Goal: Information Seeking & Learning: Learn about a topic

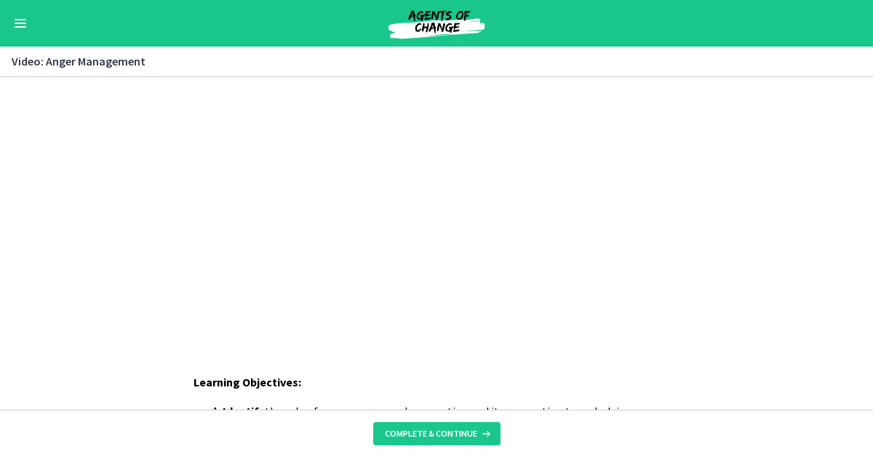
scroll to position [256, 0]
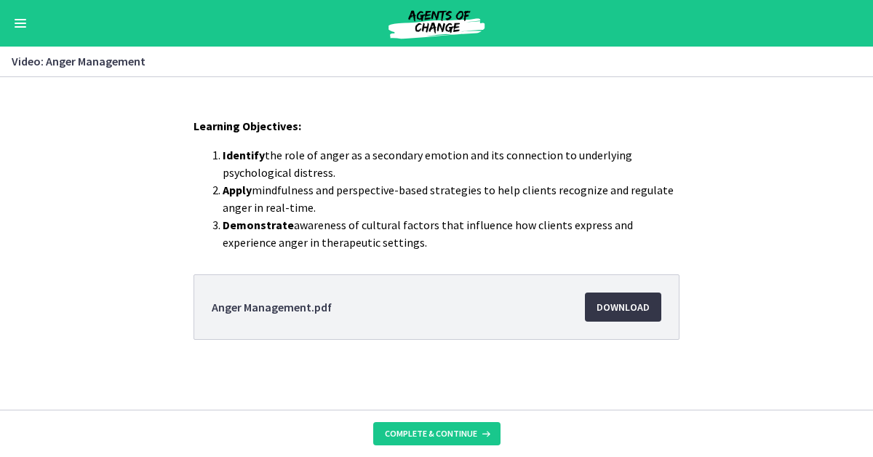
click at [633, 314] on span "Download Opens in a new window" at bounding box center [623, 306] width 53 height 17
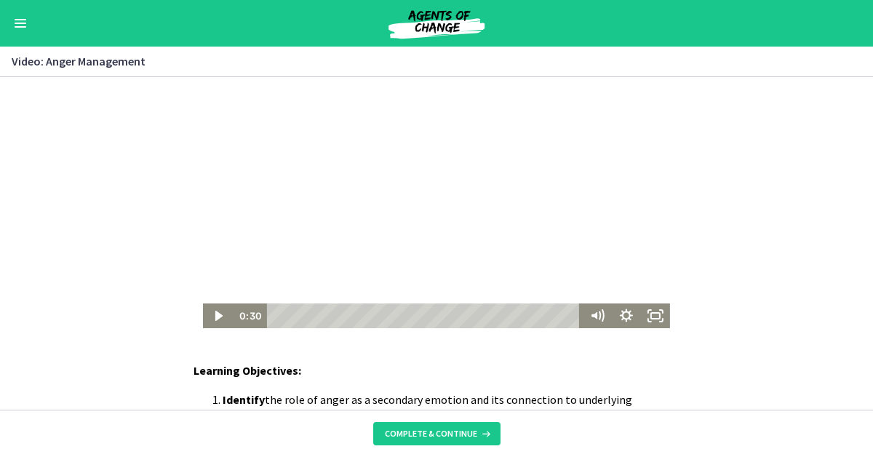
scroll to position [0, 0]
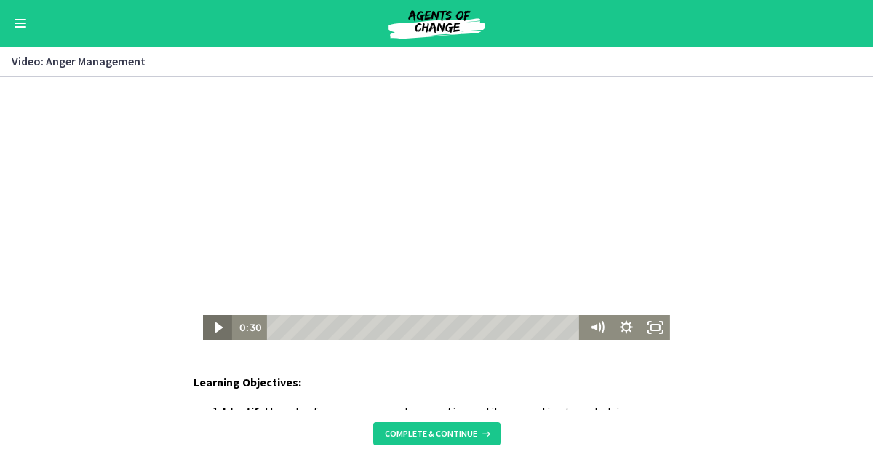
click at [213, 326] on icon "Play Video" at bounding box center [219, 327] width 29 height 25
drag, startPoint x: 601, startPoint y: 253, endPoint x: 601, endPoint y: 246, distance: 7.3
click at [601, 246] on div "Volume" at bounding box center [597, 245] width 11 height 11
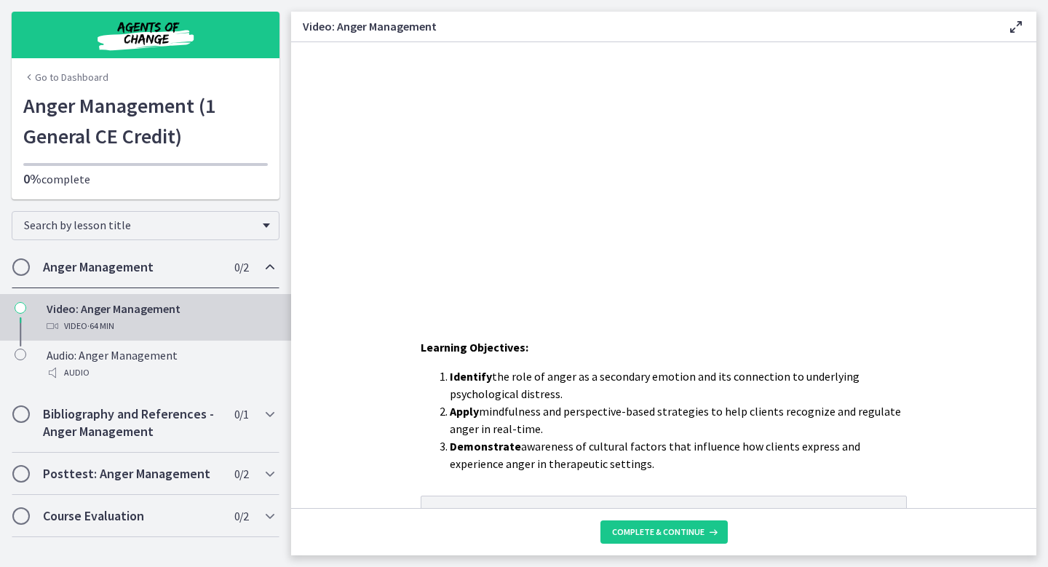
click at [873, 25] on icon at bounding box center [1015, 26] width 17 height 17
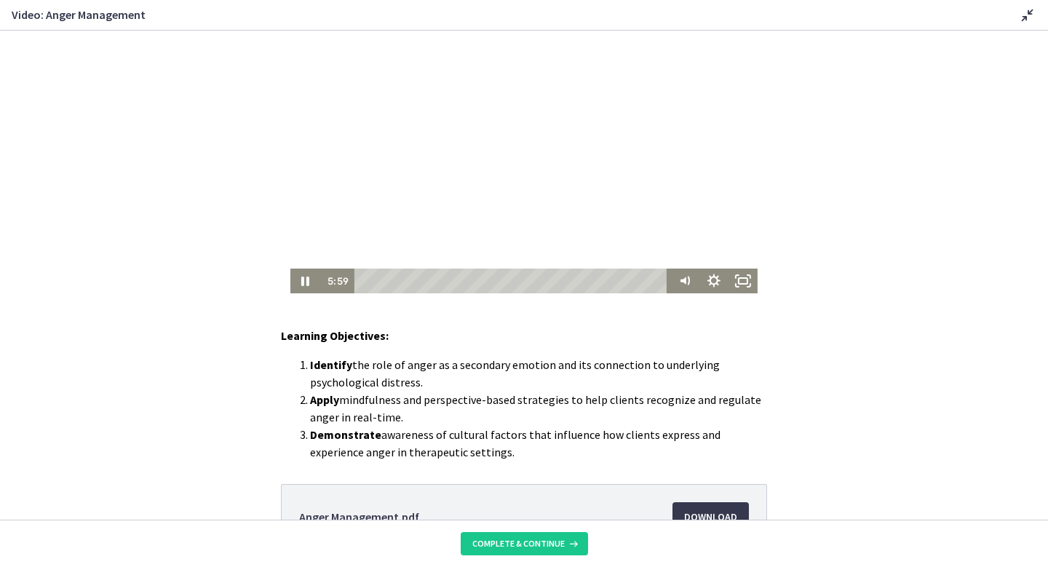
click at [753, 49] on div at bounding box center [523, 162] width 467 height 263
click at [744, 43] on div at bounding box center [523, 162] width 467 height 263
click at [742, 280] on icon "Fullscreen" at bounding box center [743, 281] width 29 height 25
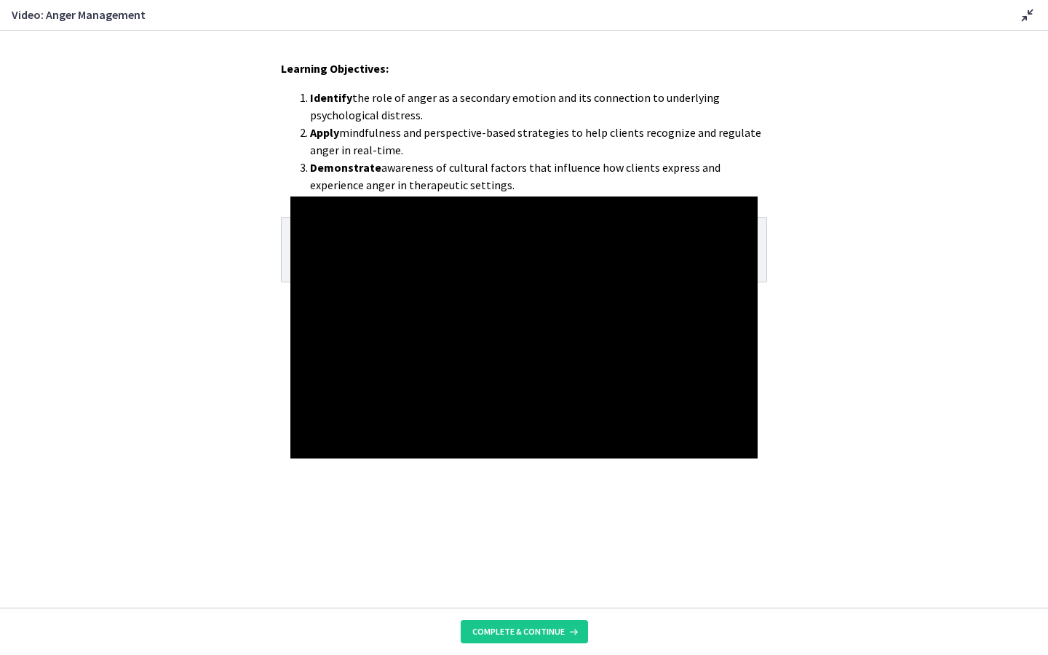
click at [758, 247] on div at bounding box center [523, 328] width 467 height 263
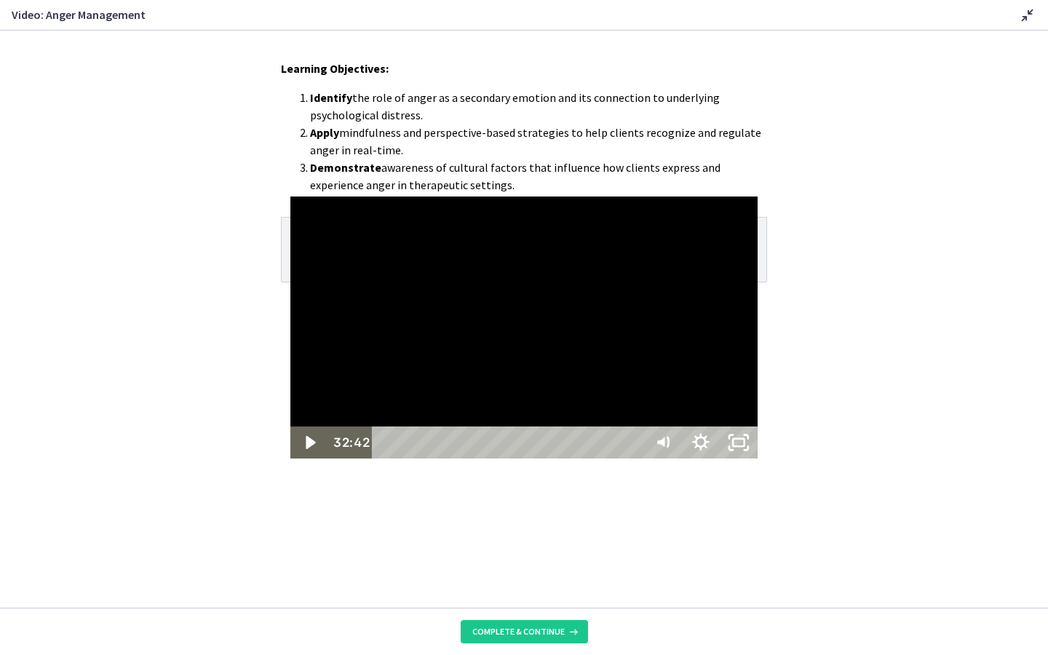
click at [758, 245] on div at bounding box center [523, 328] width 467 height 263
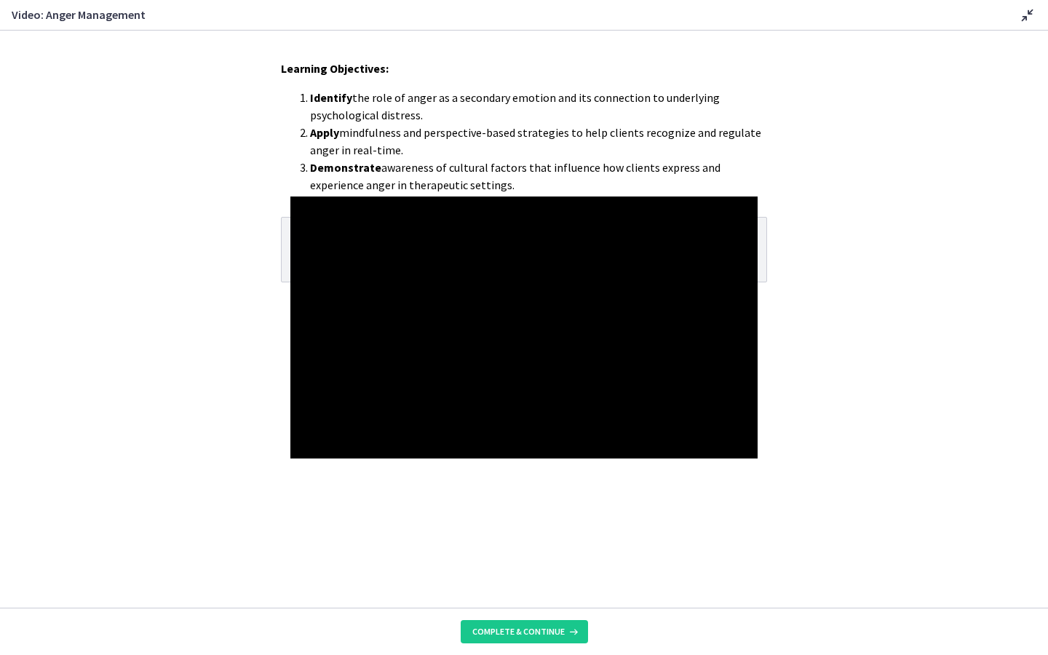
click at [290, 197] on button "Pause: d2dqgocs893c72p97tpg.mp4" at bounding box center [290, 197] width 1 height 1
click at [290, 197] on button "Play Video: d2dqgocs893c72p97tpg.mp4" at bounding box center [290, 197] width 1 height 1
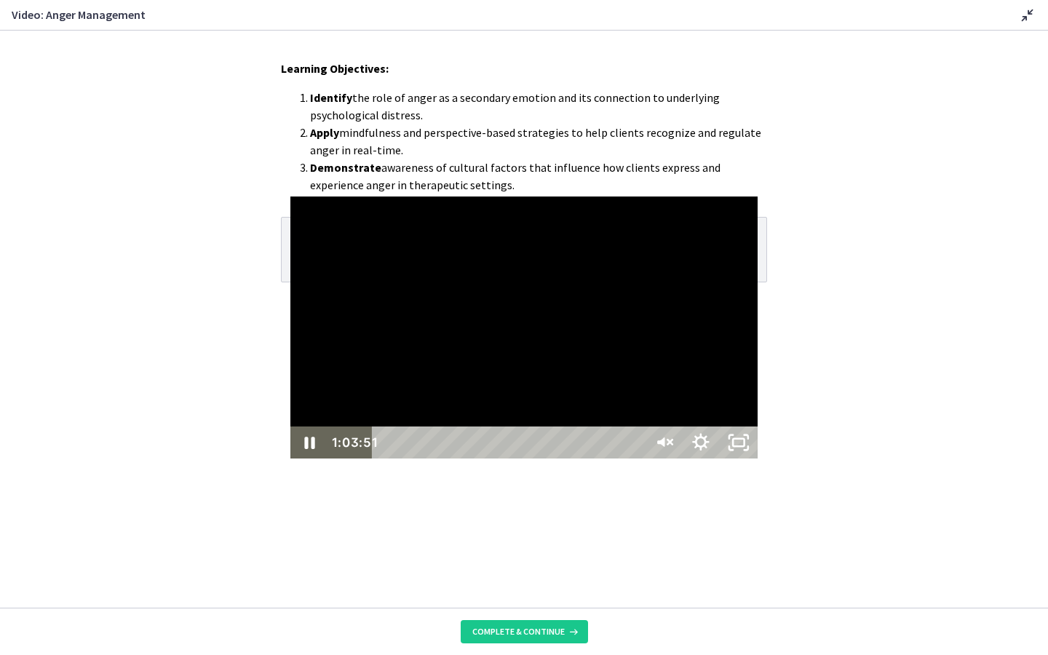
click at [758, 456] on div at bounding box center [523, 328] width 467 height 263
click at [290, 197] on div at bounding box center [523, 328] width 467 height 263
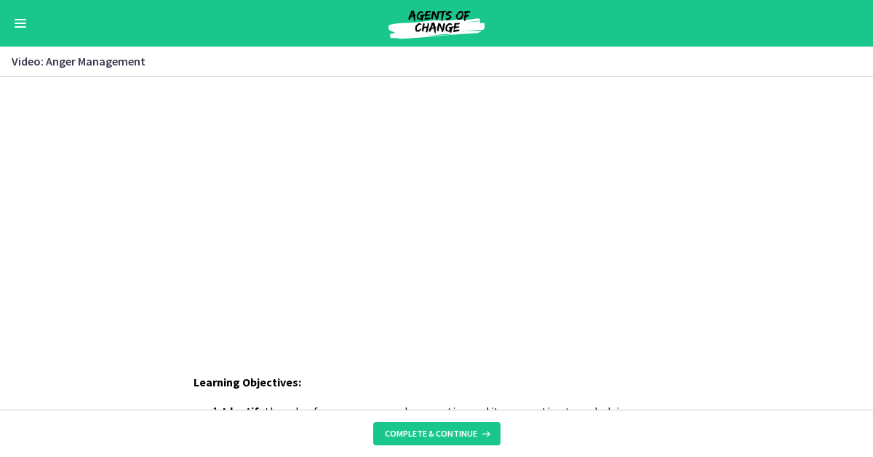
click at [552, 377] on p "Learning Objectives:" at bounding box center [437, 381] width 486 height 17
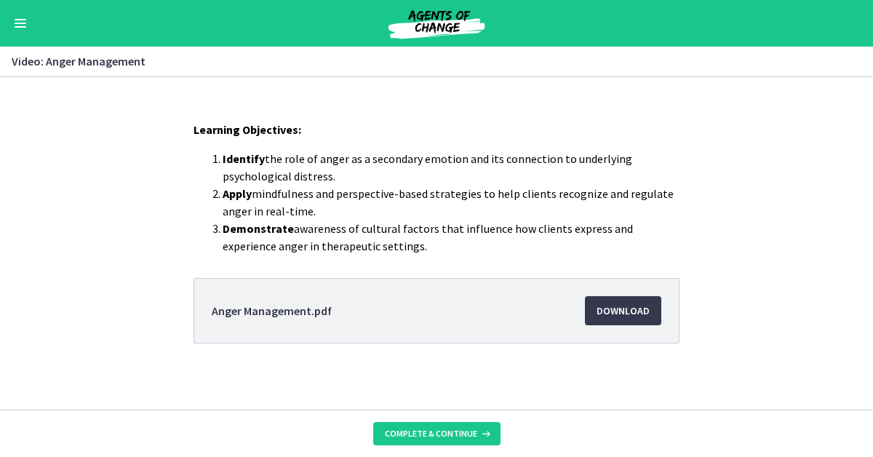
scroll to position [256, 0]
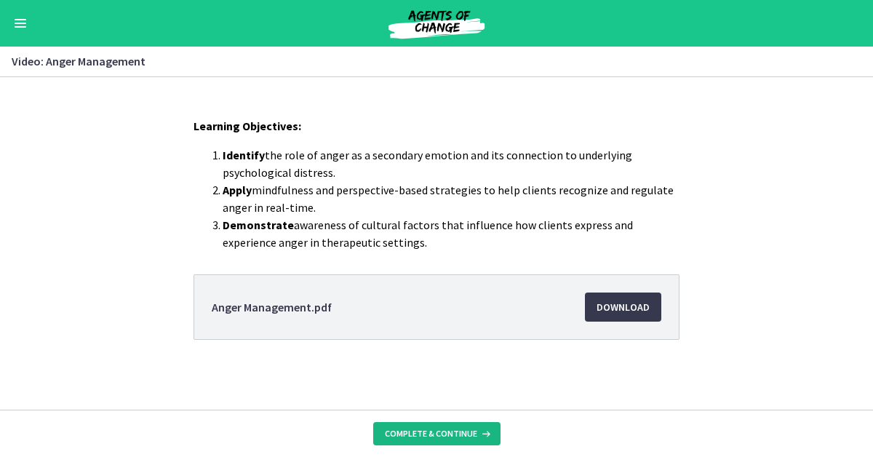
click at [424, 435] on span "Complete & continue" at bounding box center [431, 434] width 92 height 12
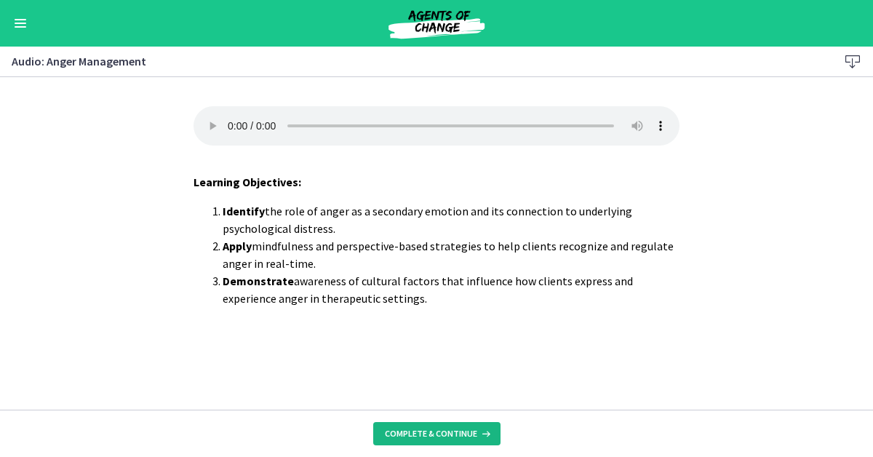
click at [424, 435] on span "Complete & continue" at bounding box center [431, 434] width 92 height 12
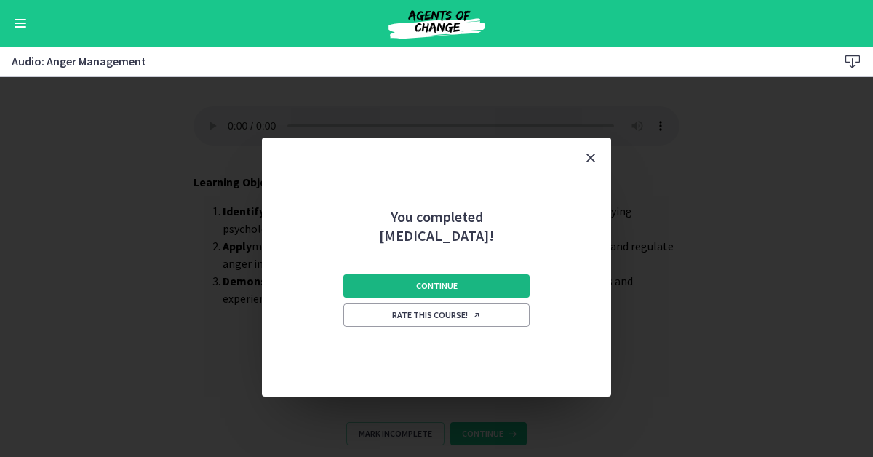
click at [415, 285] on button "Continue" at bounding box center [437, 285] width 186 height 23
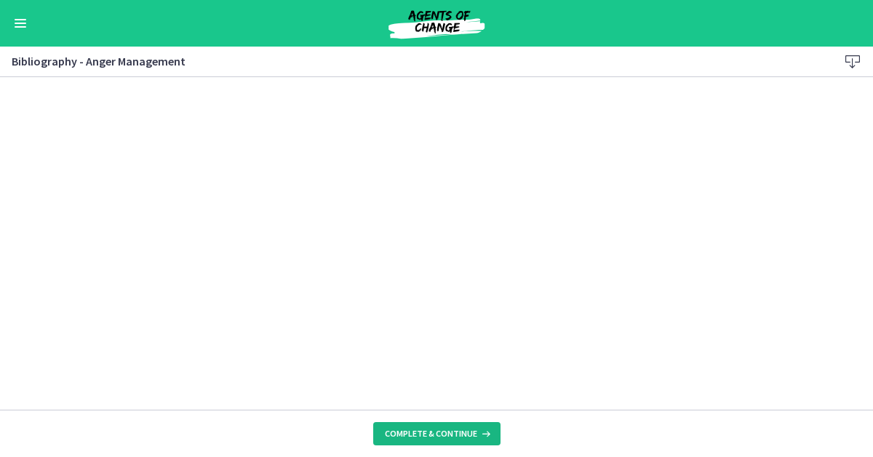
click at [456, 438] on span "Complete & continue" at bounding box center [431, 434] width 92 height 12
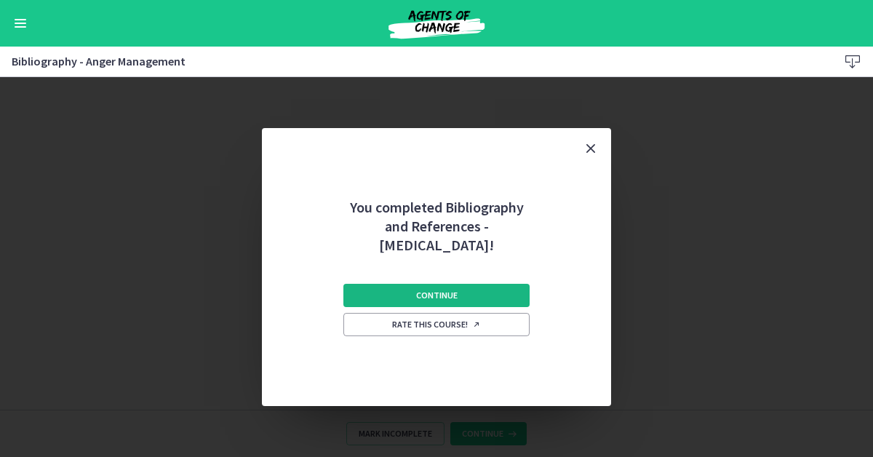
click at [445, 294] on span "Continue" at bounding box center [436, 296] width 41 height 12
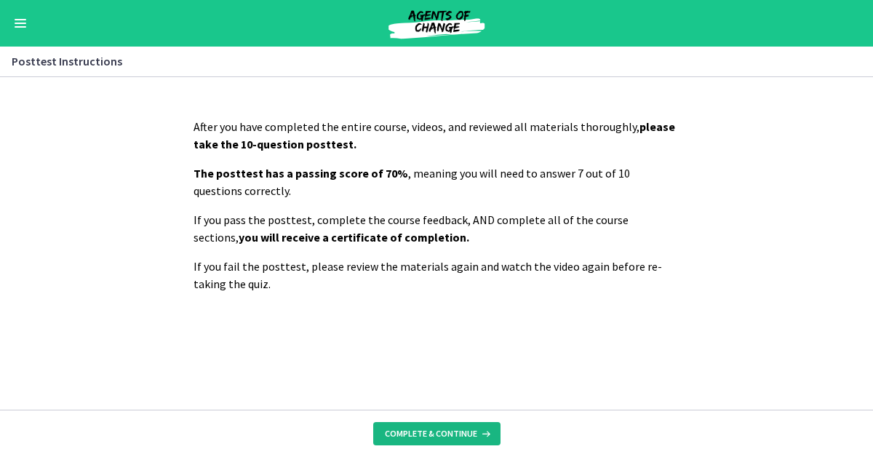
click at [410, 435] on span "Complete & continue" at bounding box center [431, 434] width 92 height 12
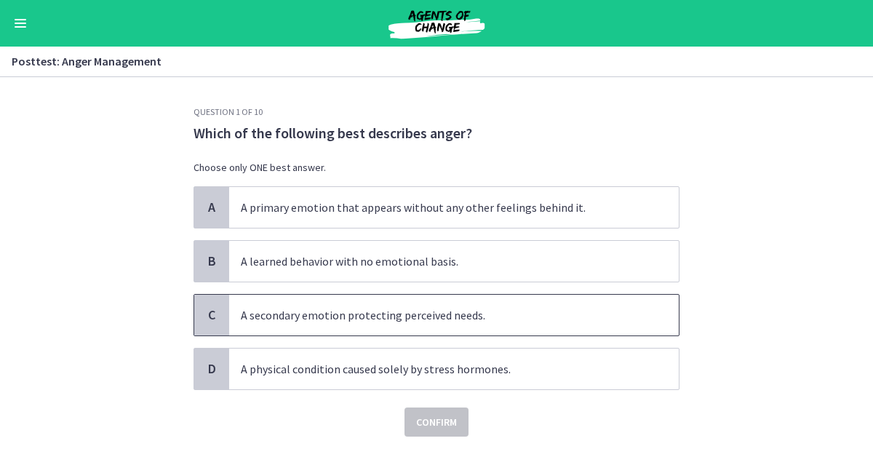
click at [301, 328] on span "A secondary emotion protecting perceived needs." at bounding box center [454, 315] width 450 height 41
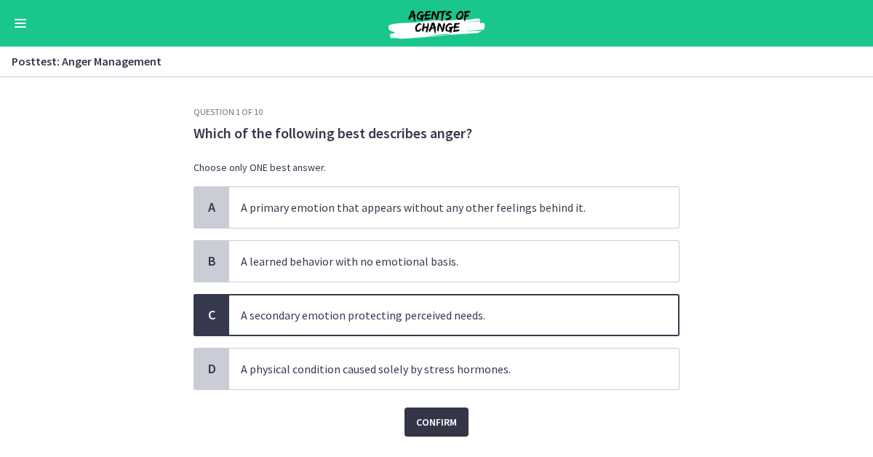
click at [445, 430] on span "Confirm" at bounding box center [436, 421] width 41 height 17
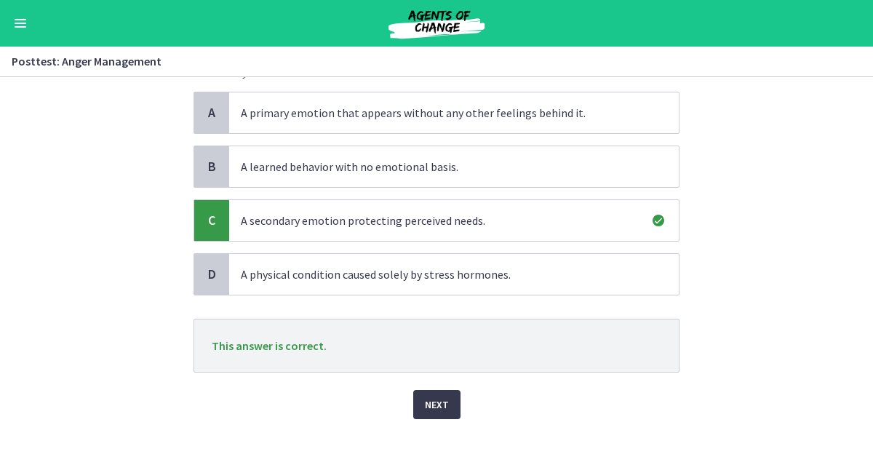
scroll to position [115, 0]
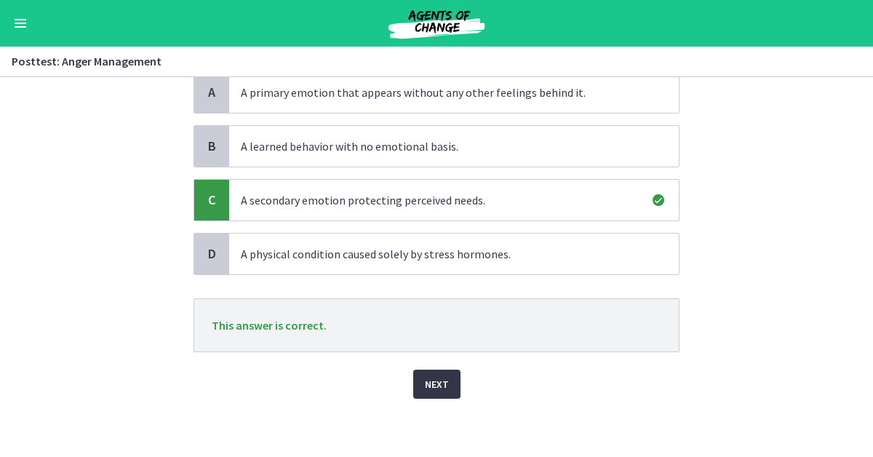
click at [422, 392] on button "Next" at bounding box center [436, 384] width 47 height 29
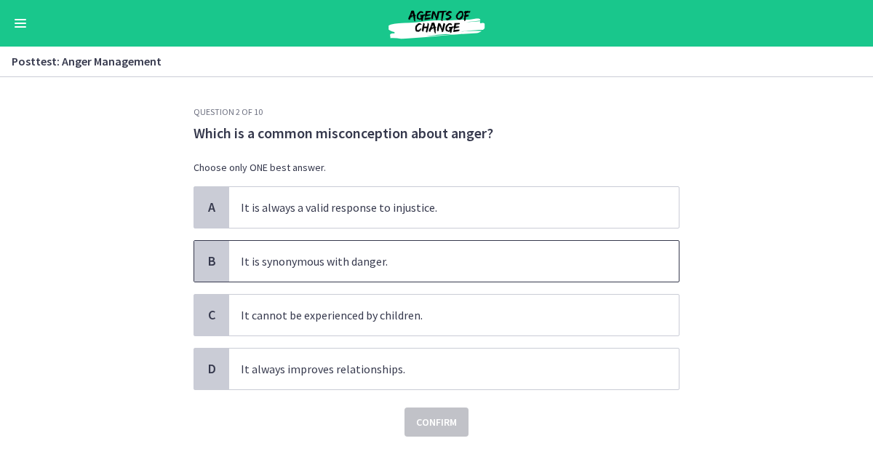
click at [373, 255] on span "It is synonymous with danger." at bounding box center [454, 261] width 450 height 41
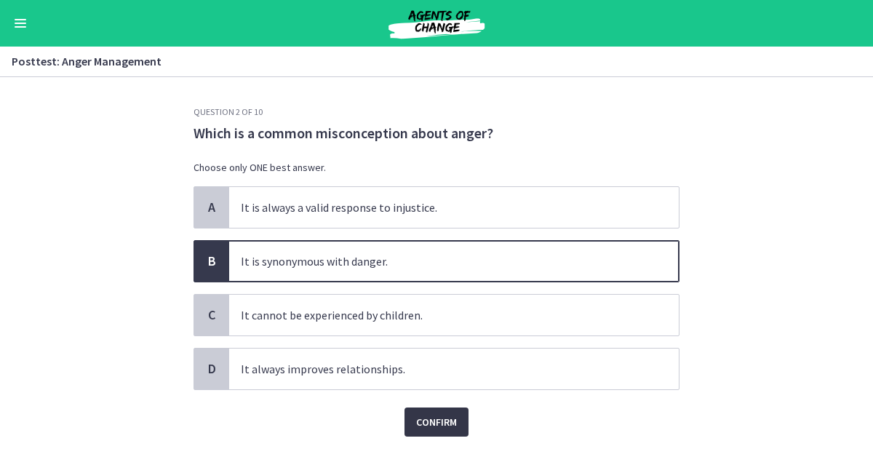
click at [447, 421] on span "Confirm" at bounding box center [436, 421] width 41 height 17
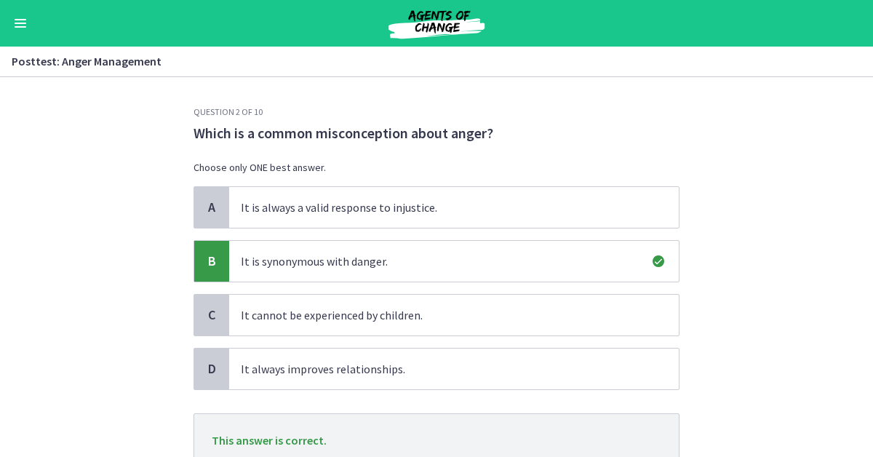
click at [697, 383] on section "Question 2 of 10 Which is a common misconception about anger? Choose only ONE b…" at bounding box center [436, 267] width 873 height 380
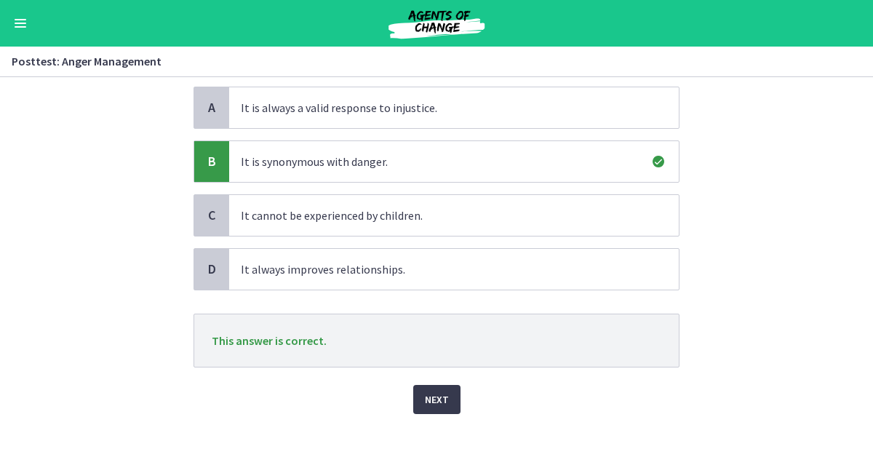
scroll to position [115, 0]
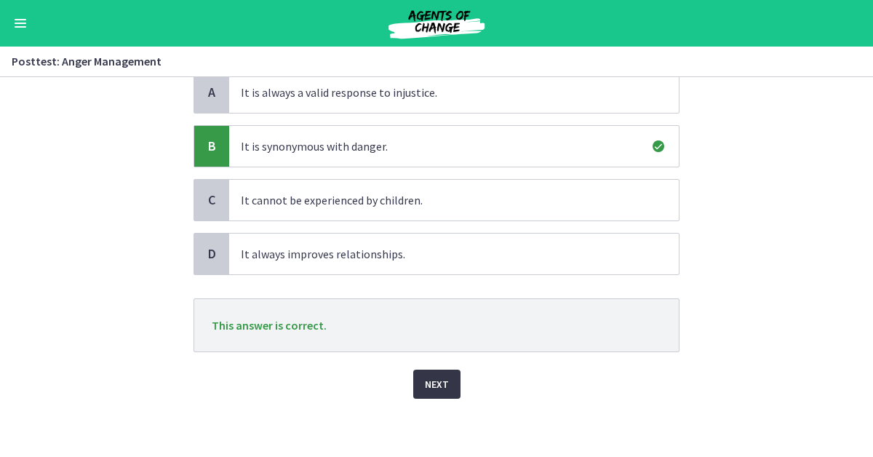
click at [429, 396] on button "Next" at bounding box center [436, 384] width 47 height 29
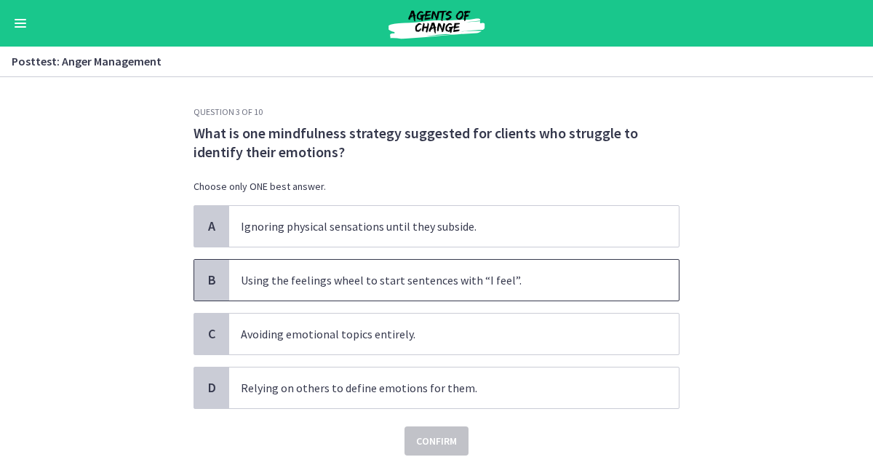
click at [413, 299] on span "Using the feelings wheel to start sentences with “I feel”." at bounding box center [454, 280] width 450 height 41
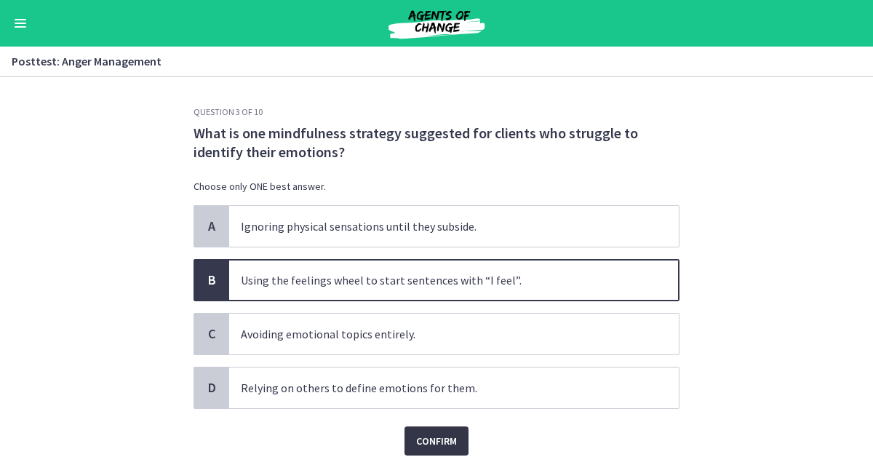
click at [437, 441] on span "Confirm" at bounding box center [436, 440] width 41 height 17
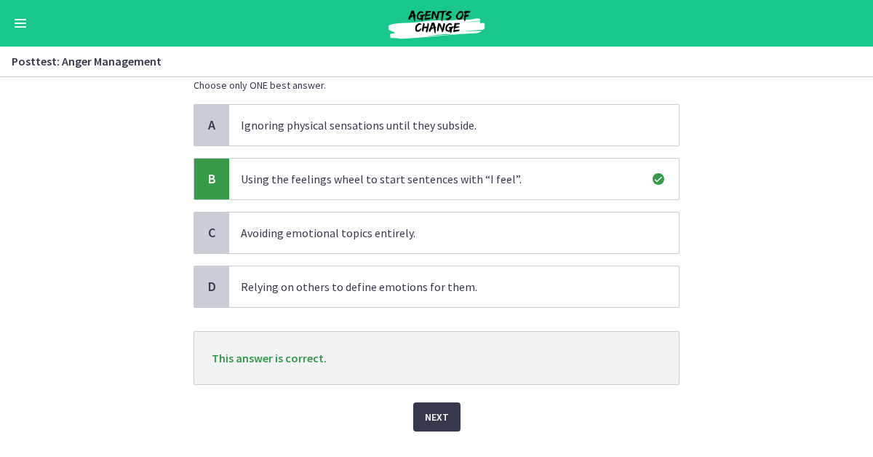
scroll to position [134, 0]
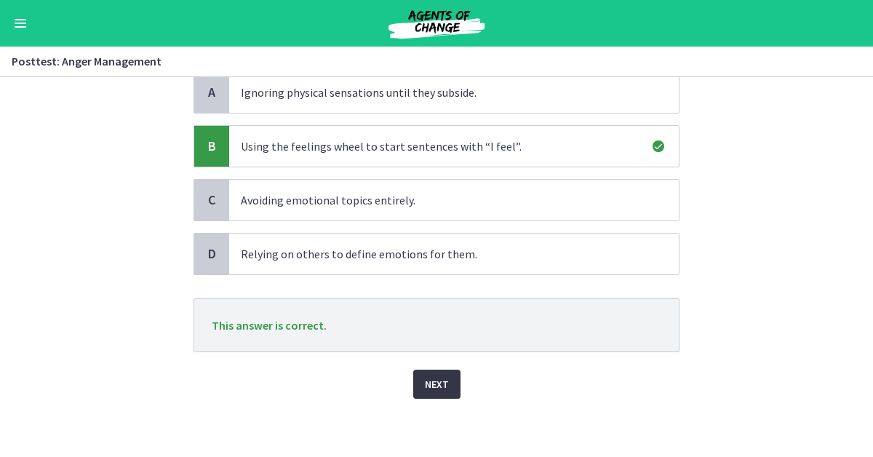
click at [445, 385] on span "Next" at bounding box center [437, 384] width 24 height 17
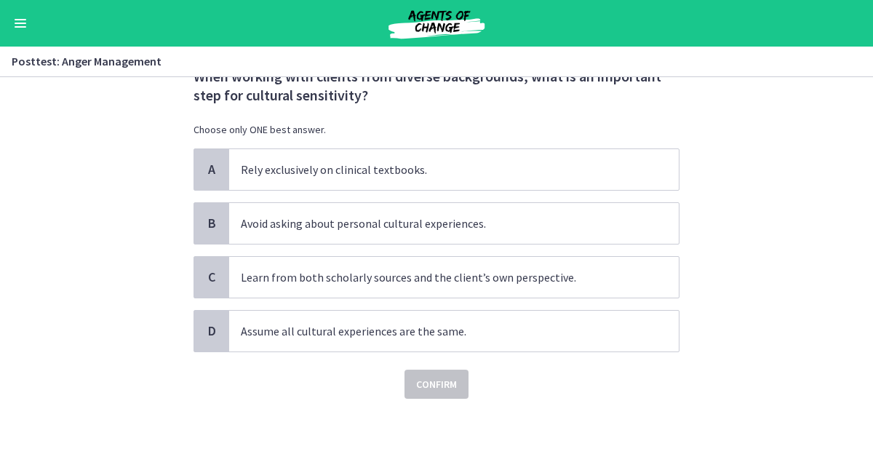
scroll to position [0, 0]
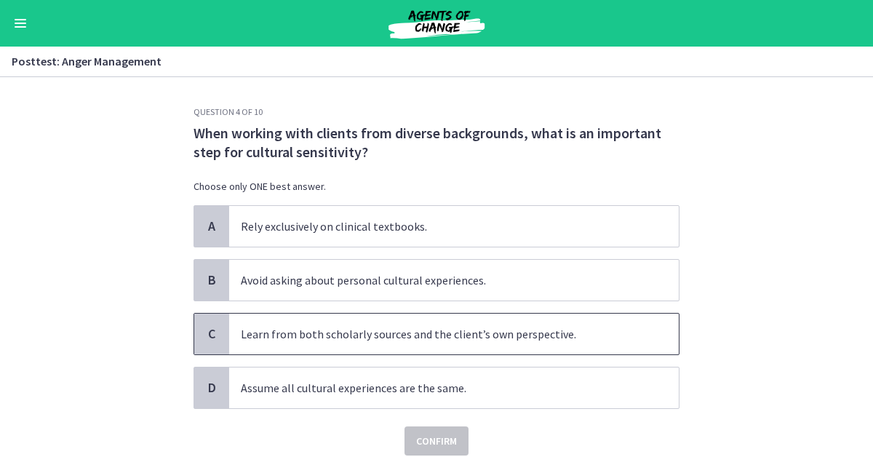
click at [483, 341] on span "Learn from both scholarly sources and the client’s own perspective." at bounding box center [454, 334] width 450 height 41
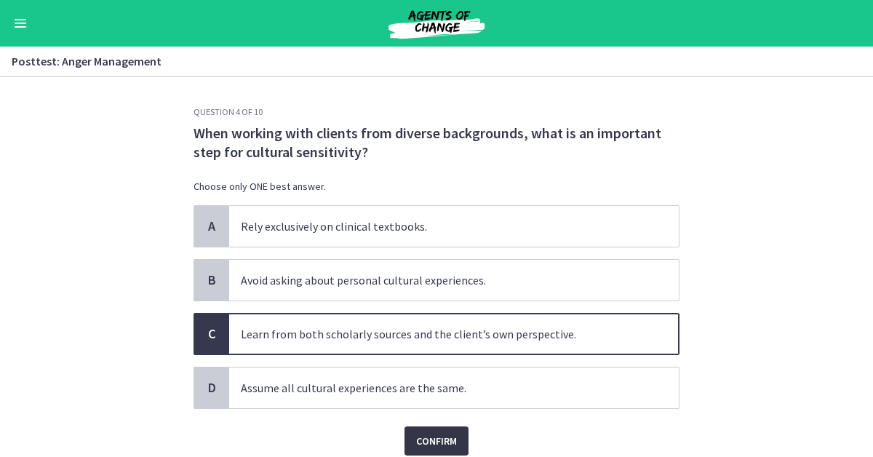
click at [440, 451] on button "Confirm" at bounding box center [437, 441] width 64 height 29
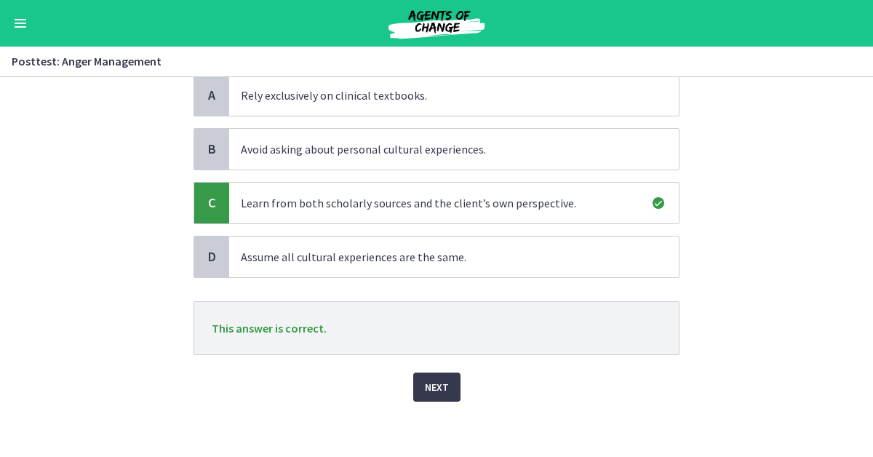
scroll to position [134, 0]
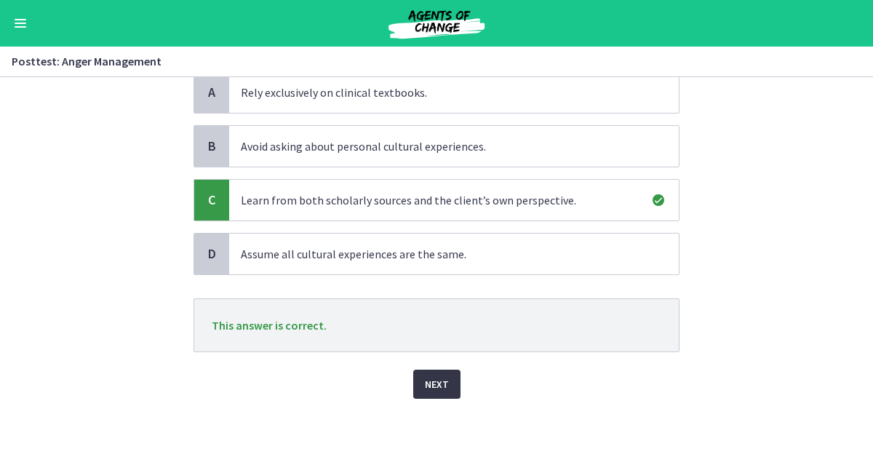
click at [429, 387] on span "Next" at bounding box center [437, 384] width 24 height 17
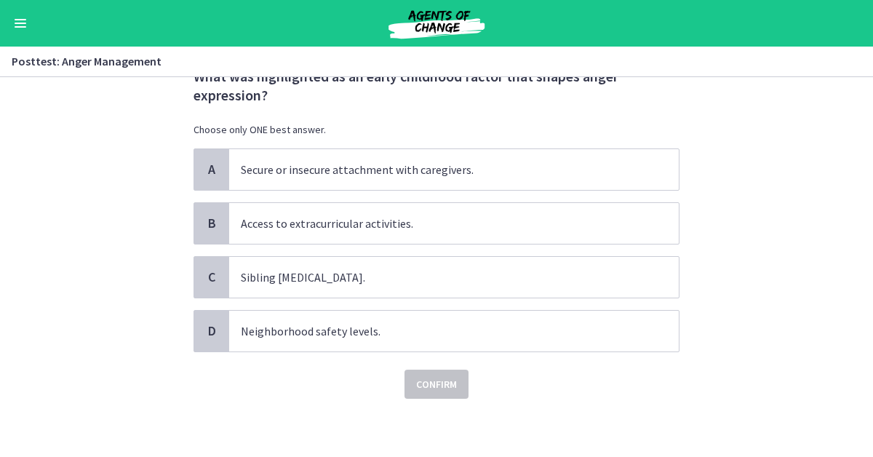
scroll to position [0, 0]
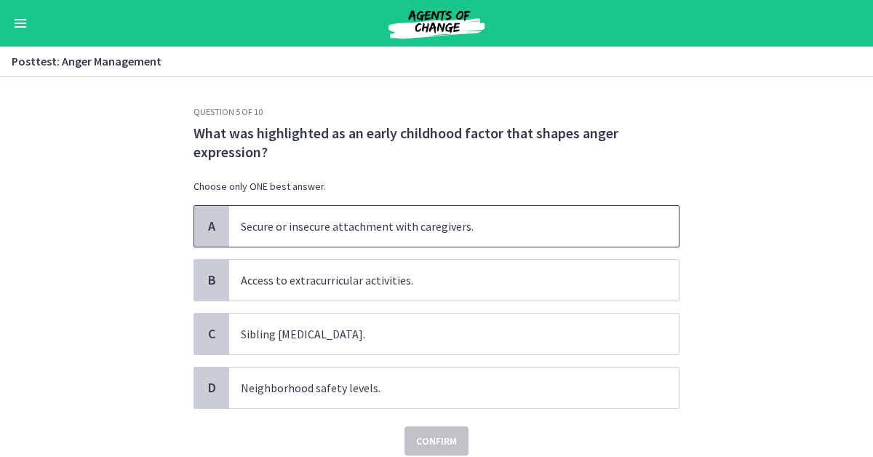
click at [397, 233] on span "Secure or insecure attachment with caregivers." at bounding box center [454, 226] width 450 height 41
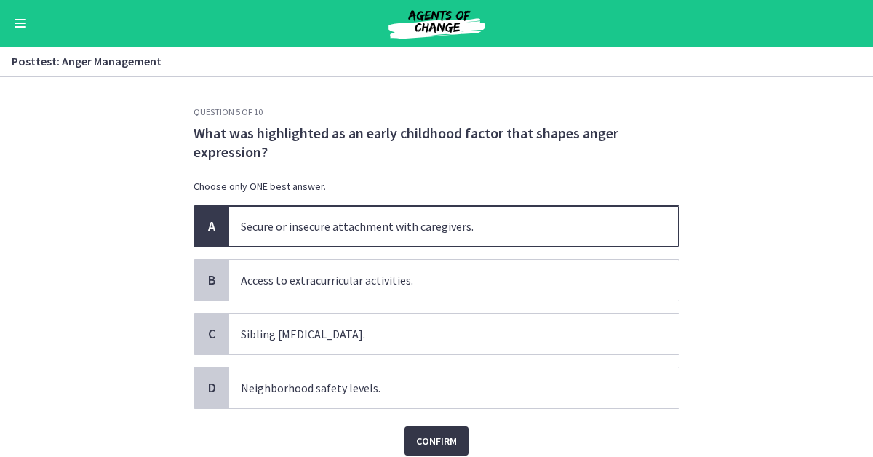
click at [425, 438] on span "Confirm" at bounding box center [436, 440] width 41 height 17
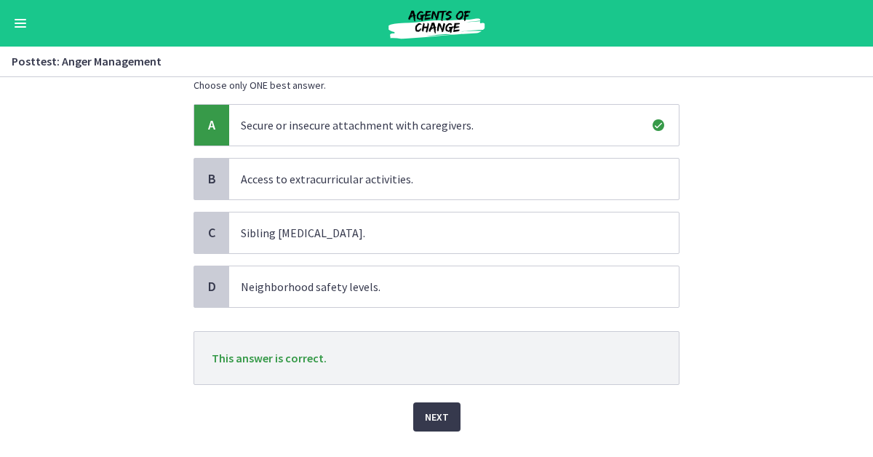
scroll to position [134, 0]
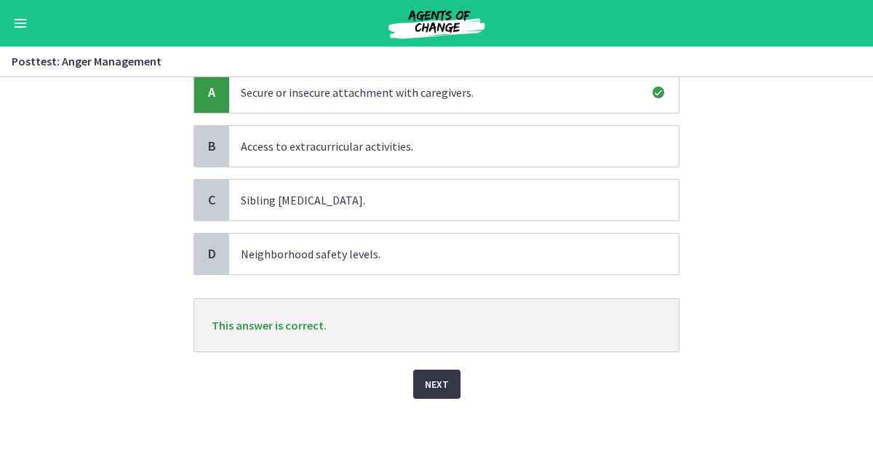
click at [441, 386] on span "Next" at bounding box center [437, 384] width 24 height 17
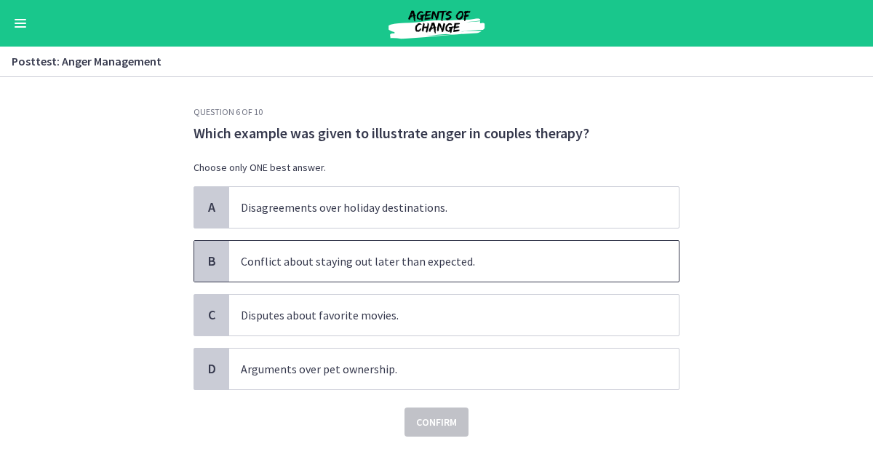
click at [412, 274] on span "Conflict about staying out later than expected." at bounding box center [454, 261] width 450 height 41
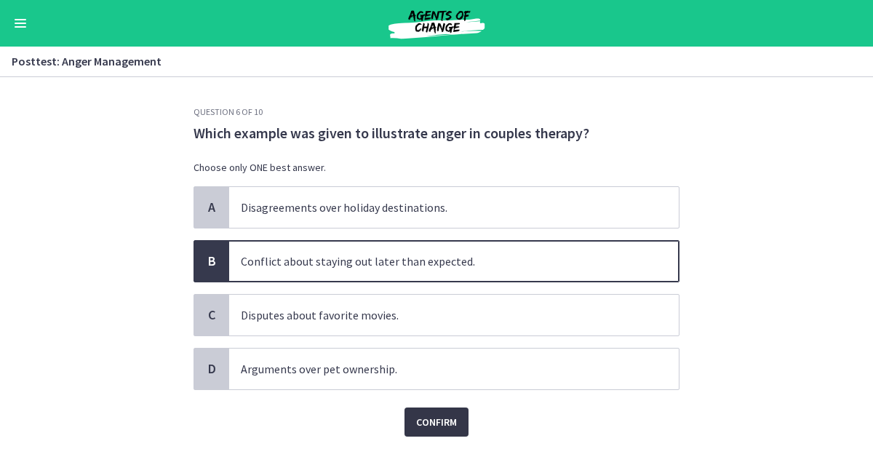
click at [437, 423] on span "Confirm" at bounding box center [436, 421] width 41 height 17
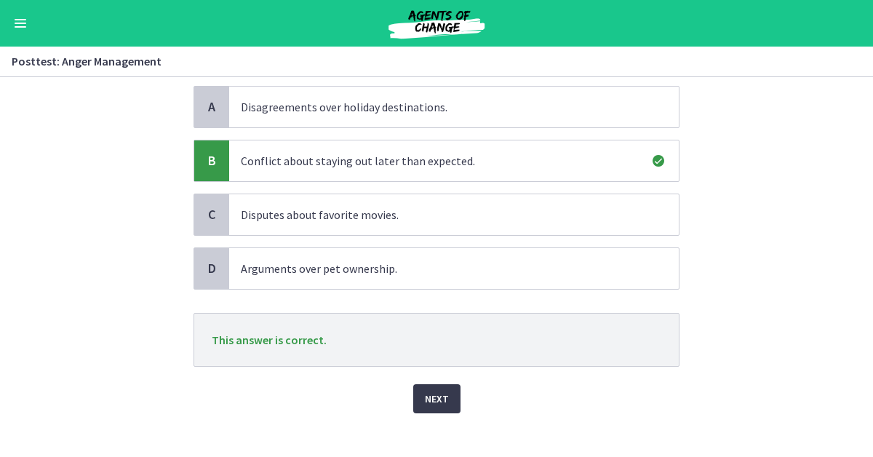
scroll to position [115, 0]
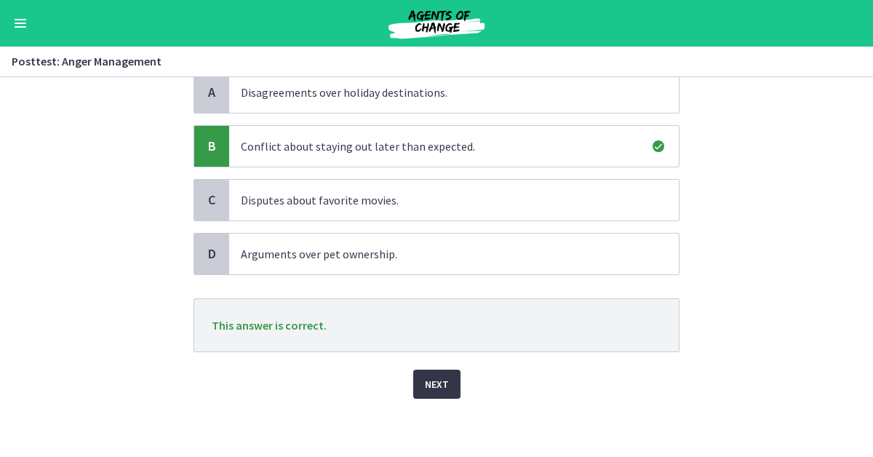
click at [457, 384] on button "Next" at bounding box center [436, 384] width 47 height 29
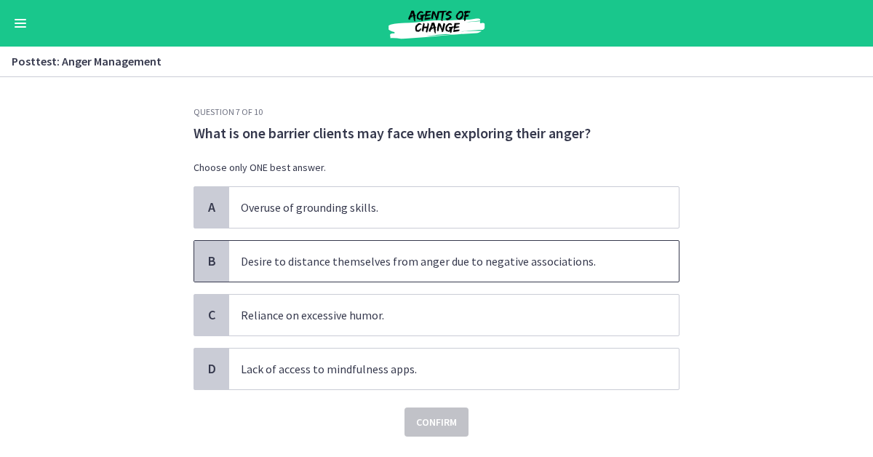
click at [445, 268] on span "Desire to distance themselves from anger due to negative associations." at bounding box center [454, 261] width 450 height 41
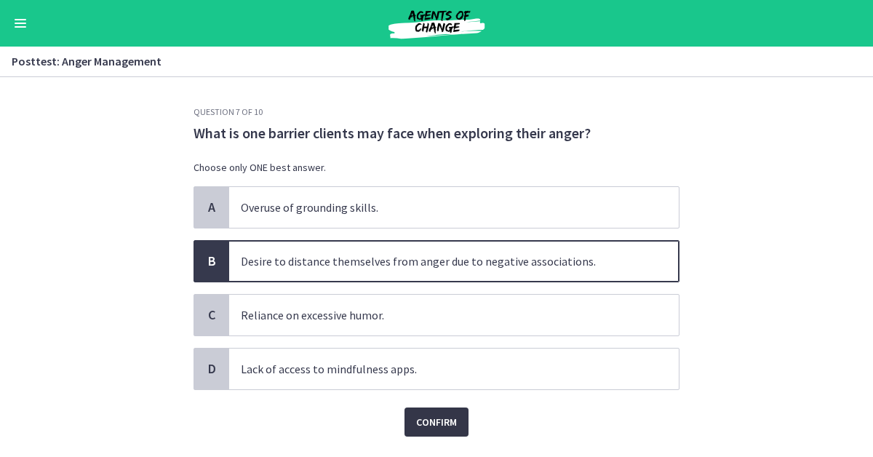
click at [444, 421] on span "Confirm" at bounding box center [436, 421] width 41 height 17
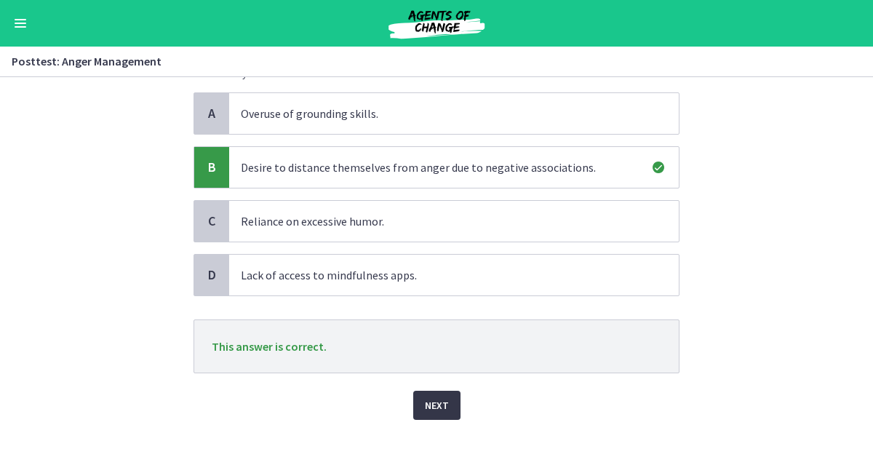
scroll to position [115, 0]
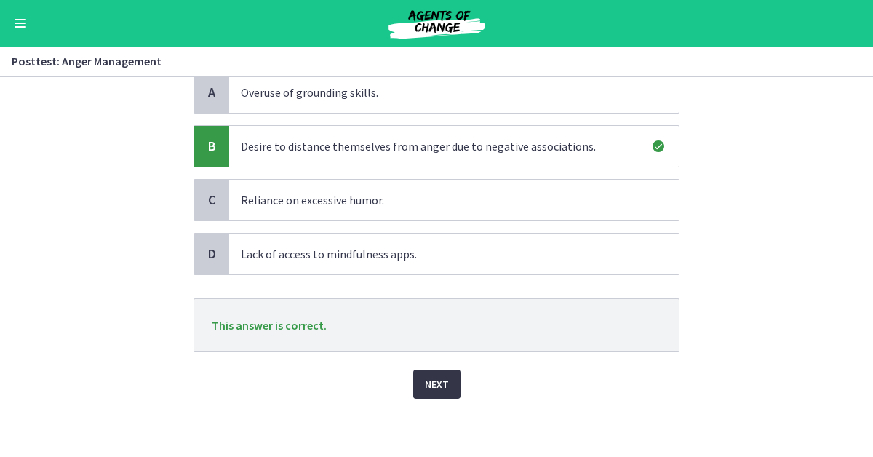
click at [435, 388] on span "Next" at bounding box center [437, 384] width 24 height 17
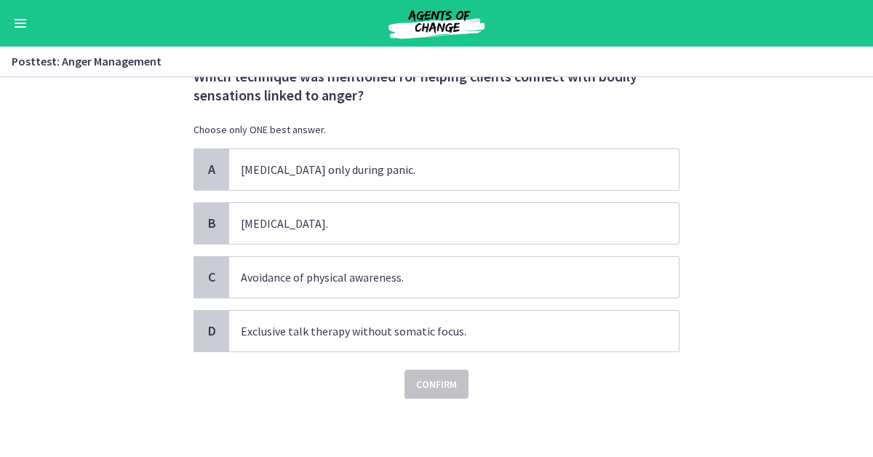
scroll to position [0, 0]
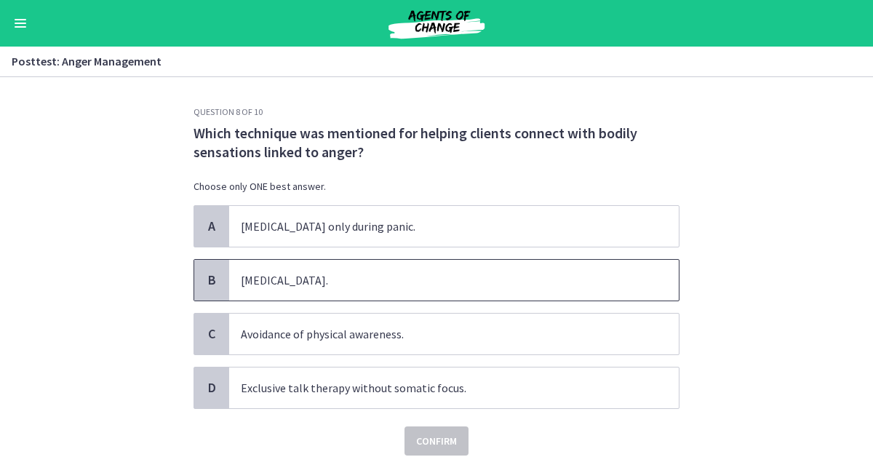
click at [453, 292] on span "Progressive muscle relaxation." at bounding box center [454, 280] width 450 height 41
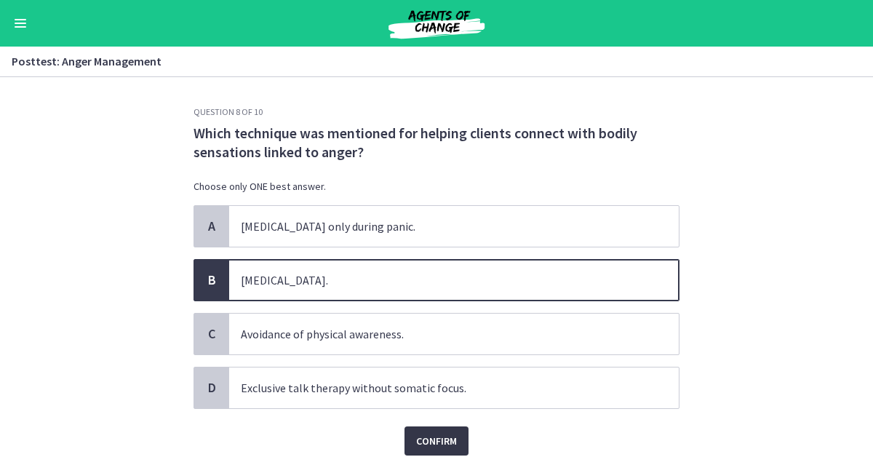
click at [427, 438] on span "Confirm" at bounding box center [436, 440] width 41 height 17
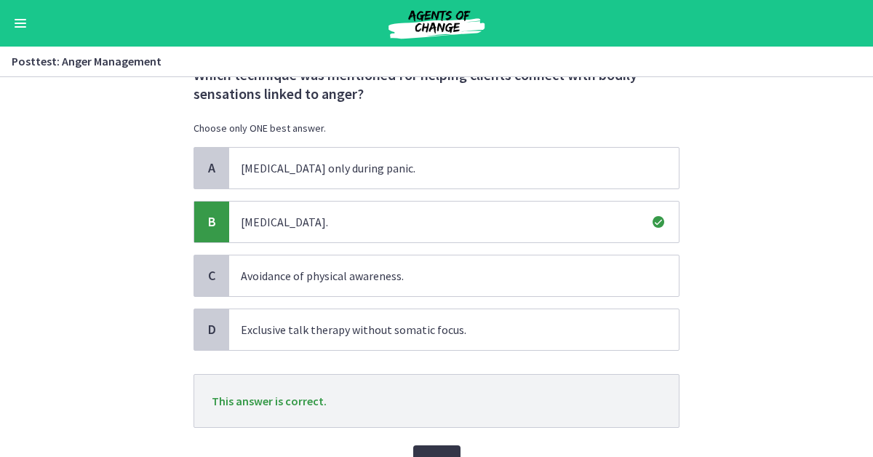
scroll to position [87, 0]
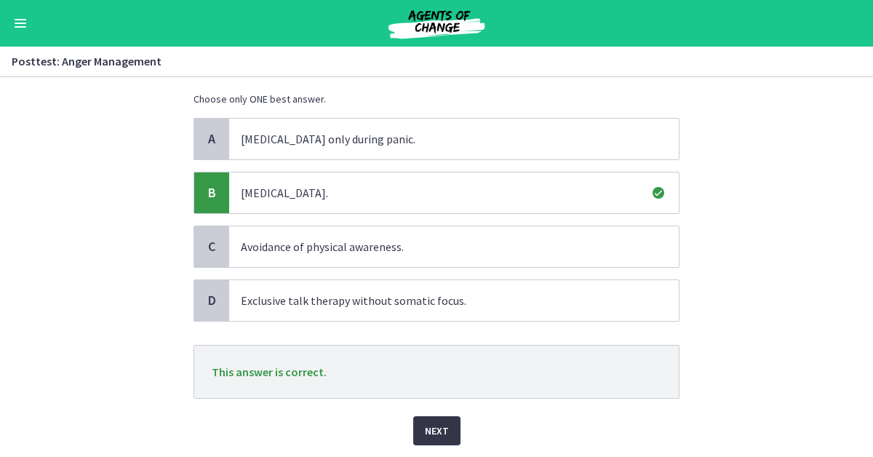
click at [427, 437] on span "Next" at bounding box center [437, 430] width 24 height 17
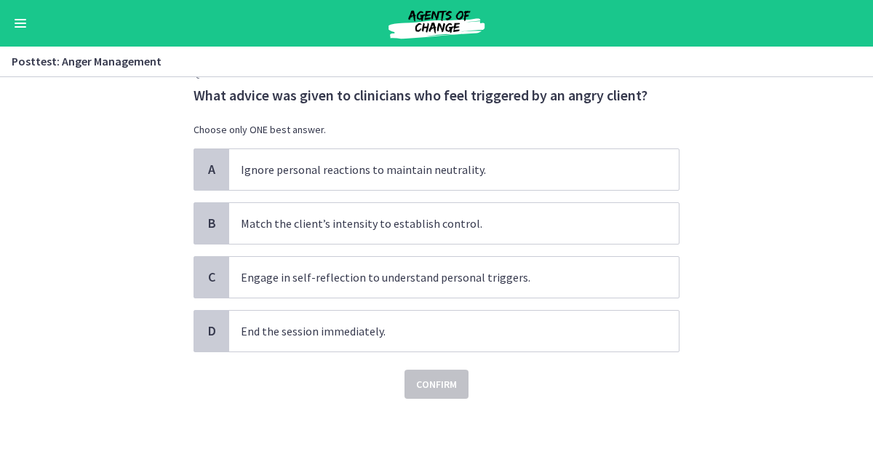
scroll to position [0, 0]
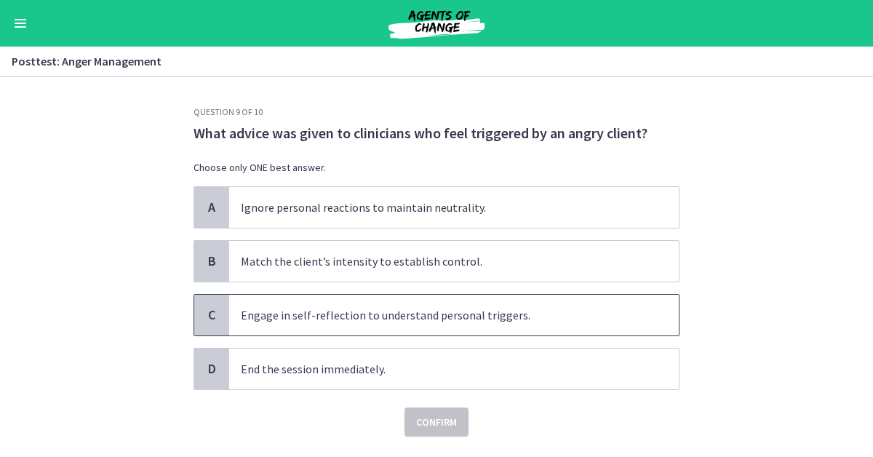
click at [423, 307] on span "Engage in self-reflection to understand personal triggers." at bounding box center [454, 315] width 450 height 41
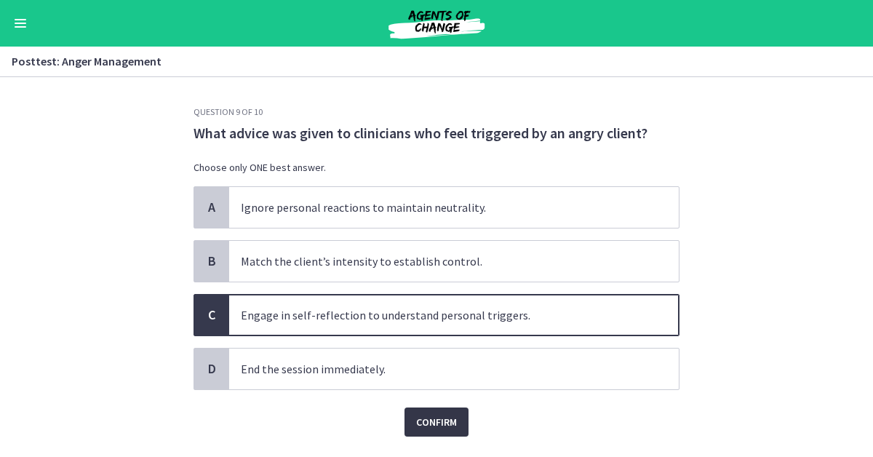
click at [424, 423] on span "Confirm" at bounding box center [436, 421] width 41 height 17
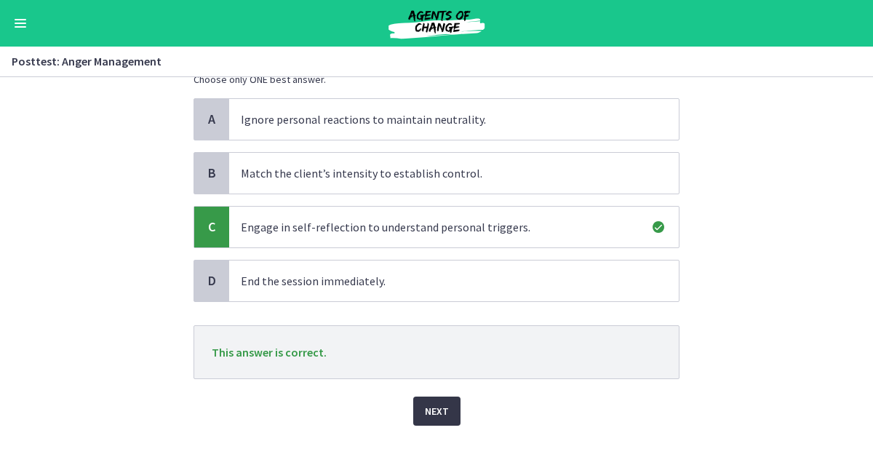
scroll to position [115, 0]
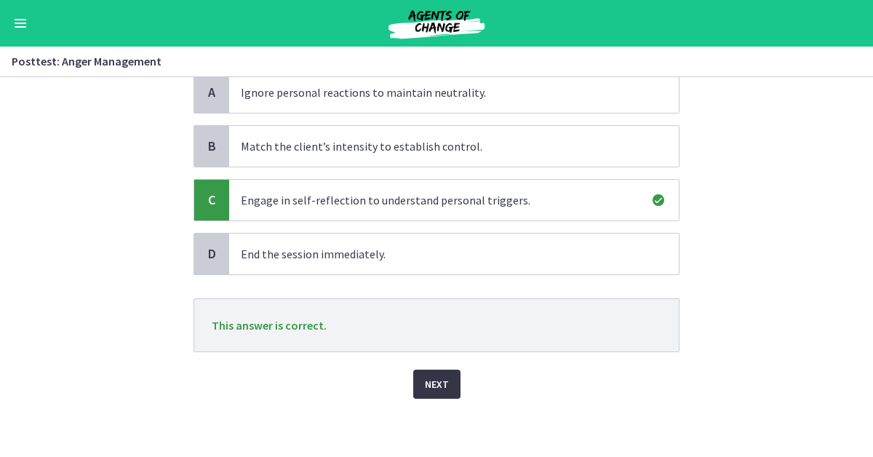
click at [429, 390] on span "Next" at bounding box center [437, 384] width 24 height 17
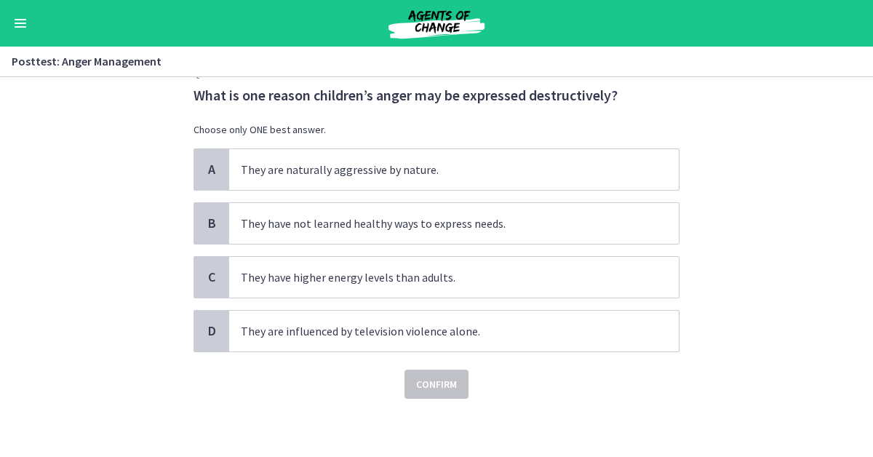
scroll to position [0, 0]
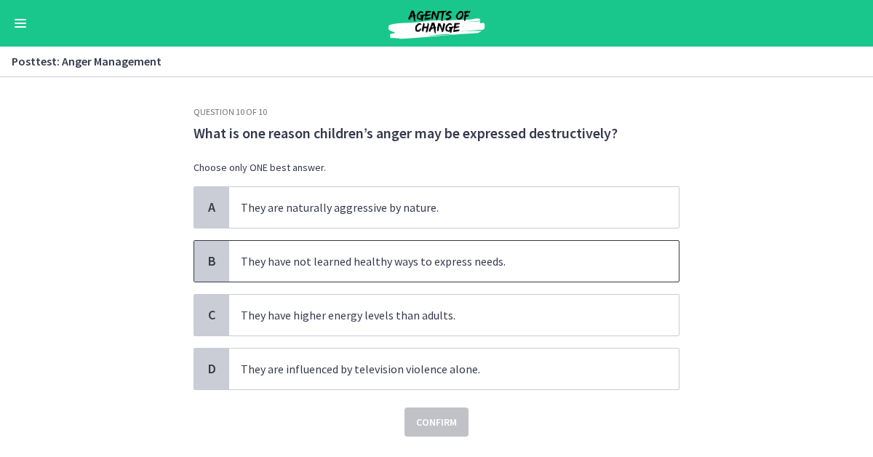
click at [409, 270] on span "They have not learned healthy ways to express needs." at bounding box center [454, 261] width 450 height 41
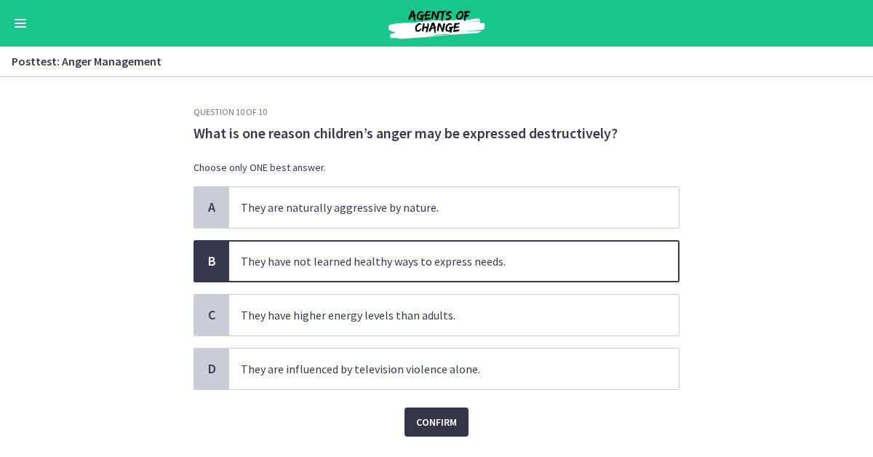
click at [423, 423] on span "Confirm" at bounding box center [436, 421] width 41 height 17
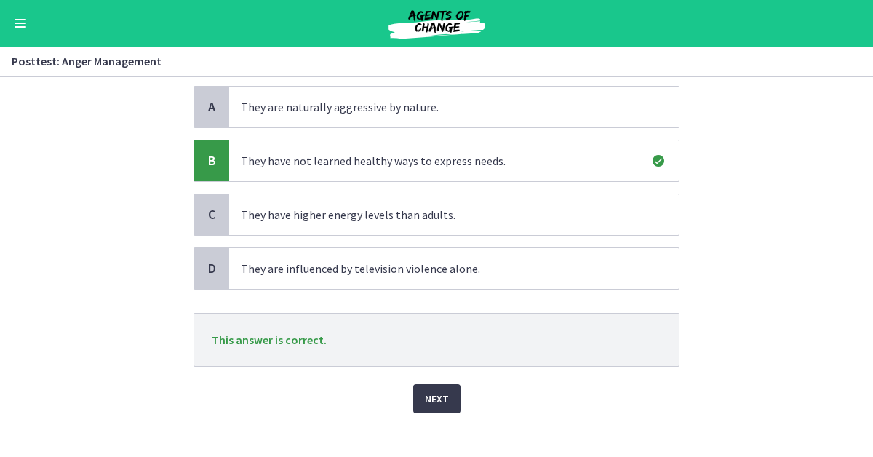
scroll to position [115, 0]
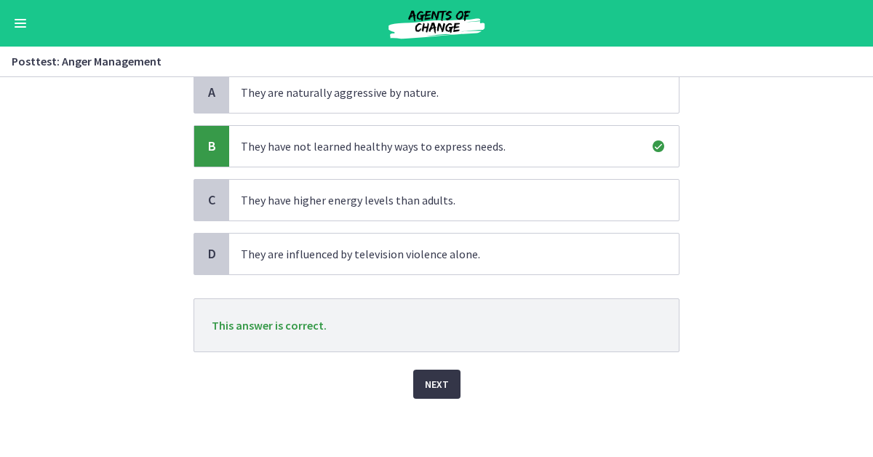
click at [429, 387] on span "Next" at bounding box center [437, 384] width 24 height 17
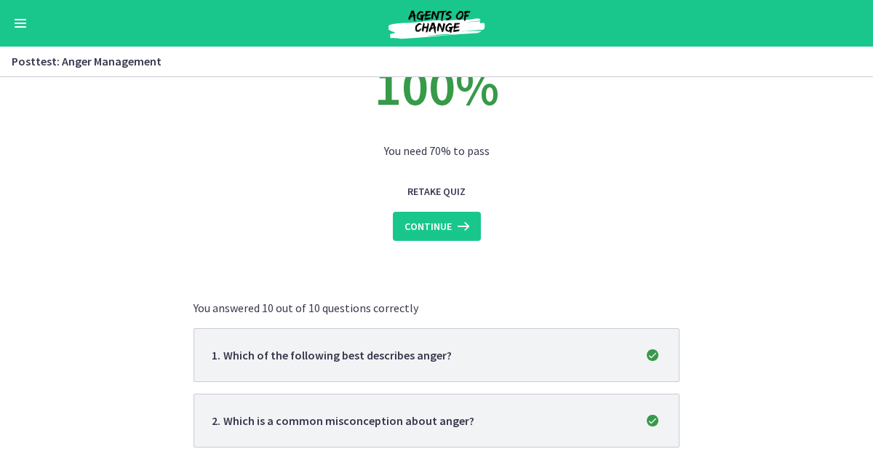
scroll to position [87, 0]
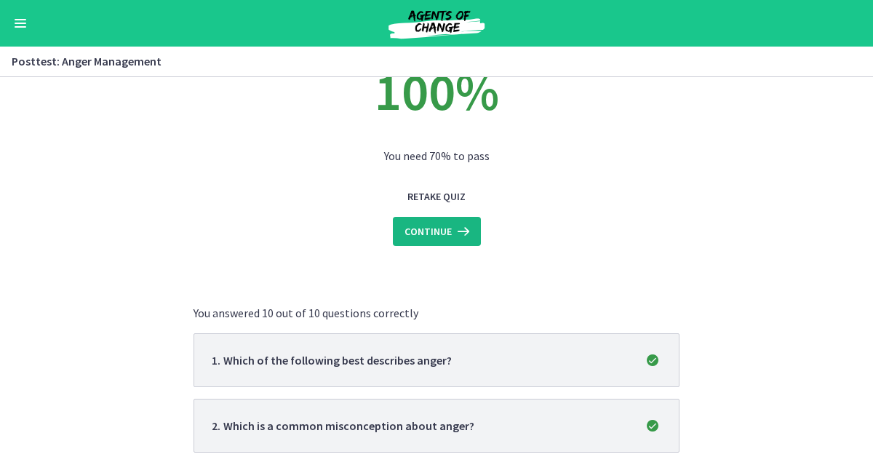
click at [452, 232] on icon at bounding box center [462, 231] width 20 height 17
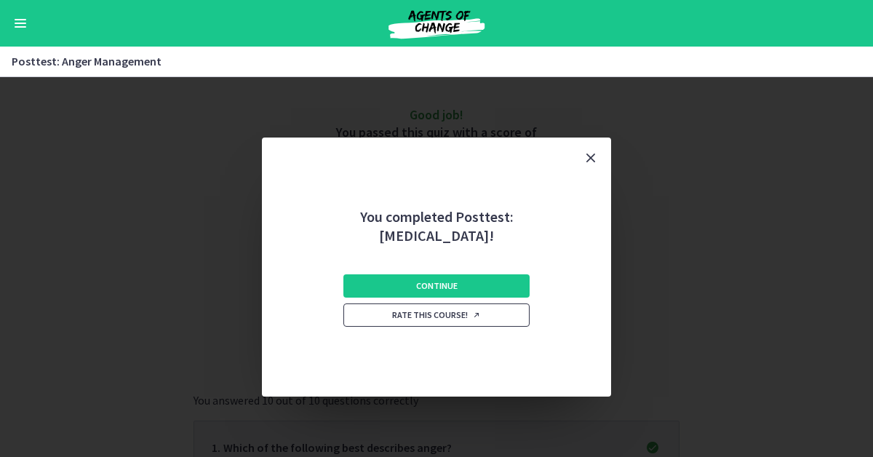
click at [447, 317] on span "Rate this course!" at bounding box center [436, 315] width 89 height 12
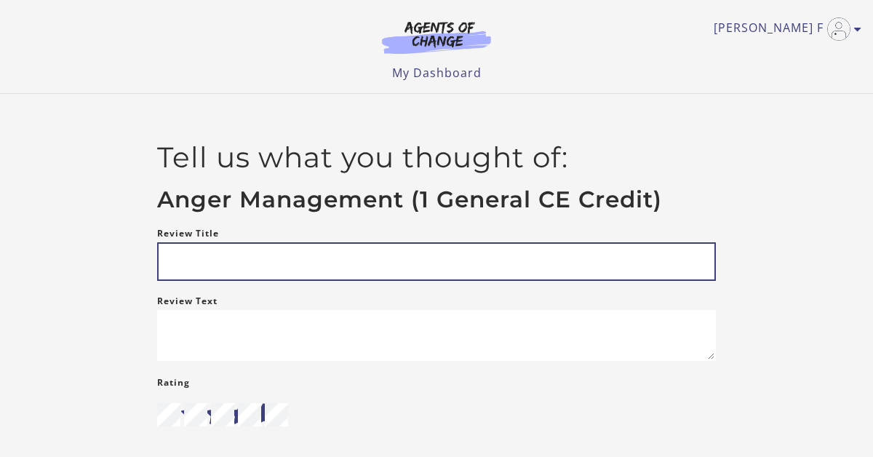
click at [381, 267] on input "Review Title" at bounding box center [436, 261] width 559 height 39
type input "**********"
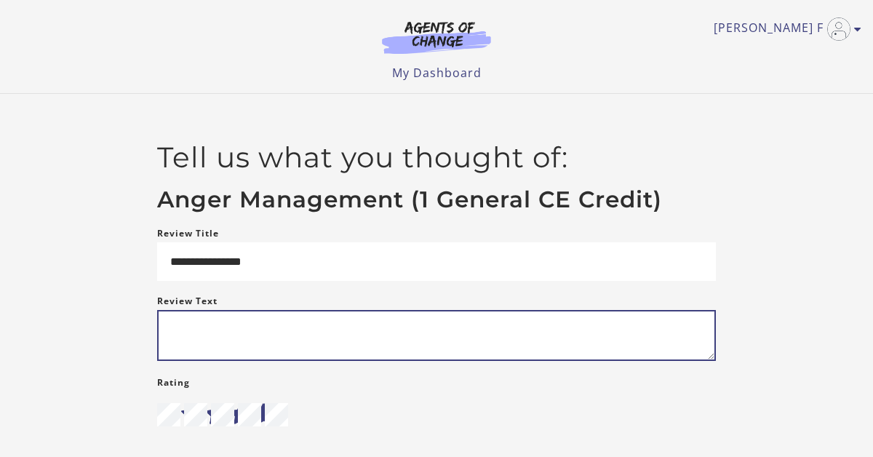
click at [322, 356] on textarea "Review Text" at bounding box center [436, 335] width 559 height 51
click at [280, 346] on textarea "Review Text" at bounding box center [436, 335] width 559 height 51
type textarea "**********"
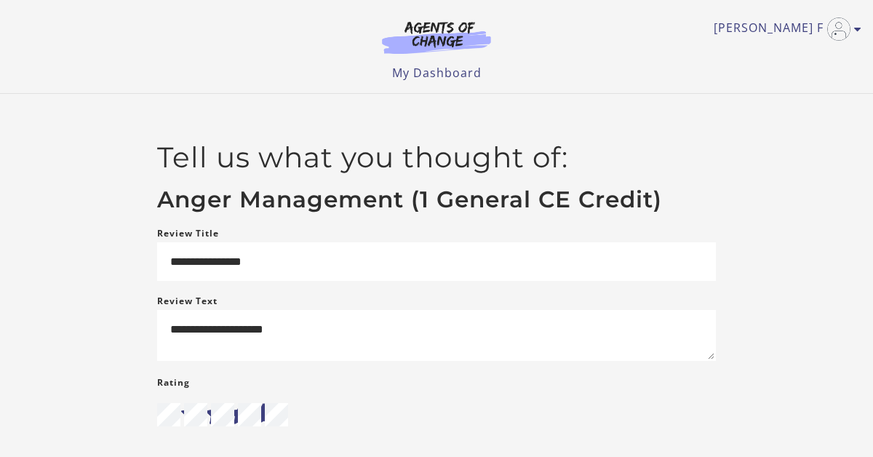
click at [653, 403] on div "Rating" at bounding box center [436, 400] width 559 height 55
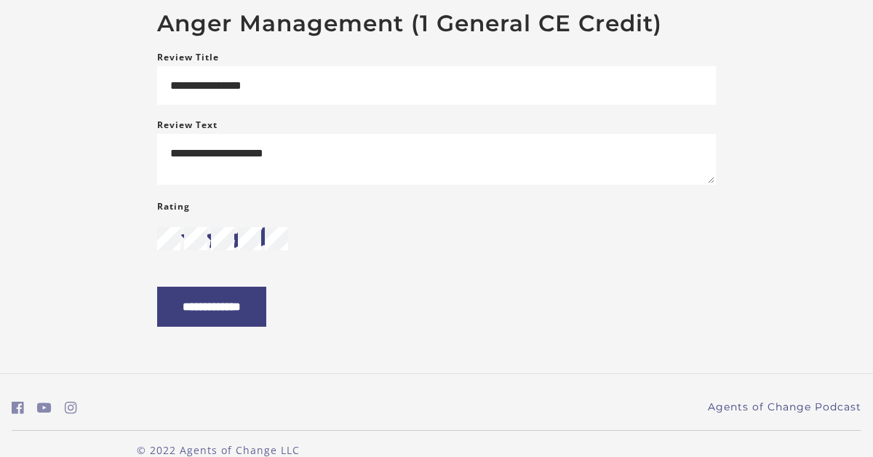
scroll to position [204, 0]
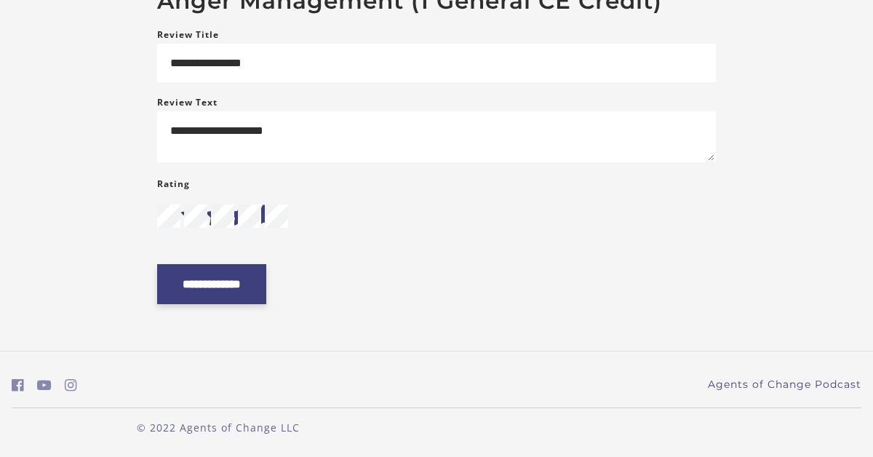
click at [266, 298] on input "**********" at bounding box center [211, 284] width 109 height 40
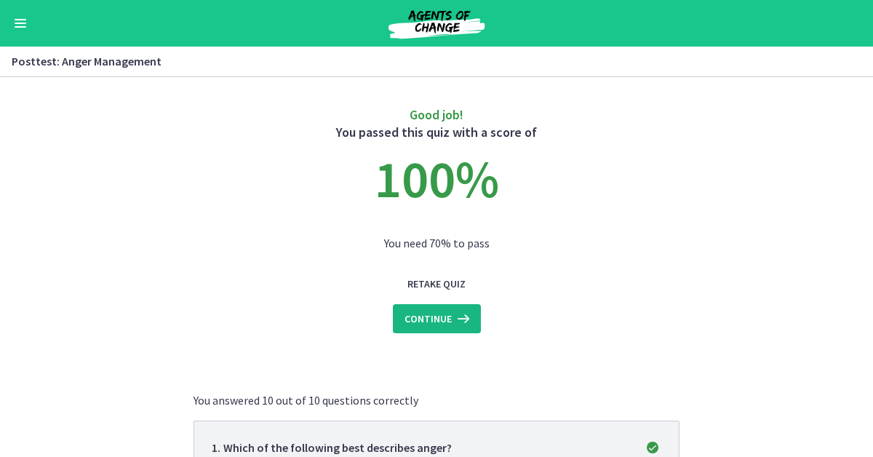
click at [449, 322] on span "Continue" at bounding box center [428, 318] width 47 height 17
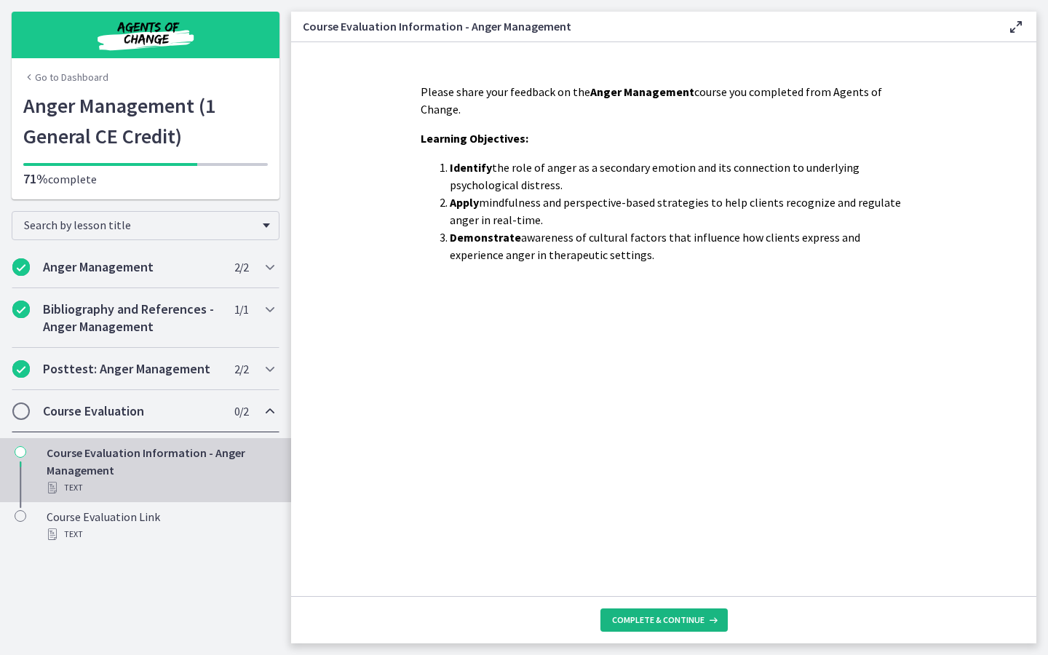
click at [638, 456] on span "Complete & continue" at bounding box center [658, 620] width 92 height 12
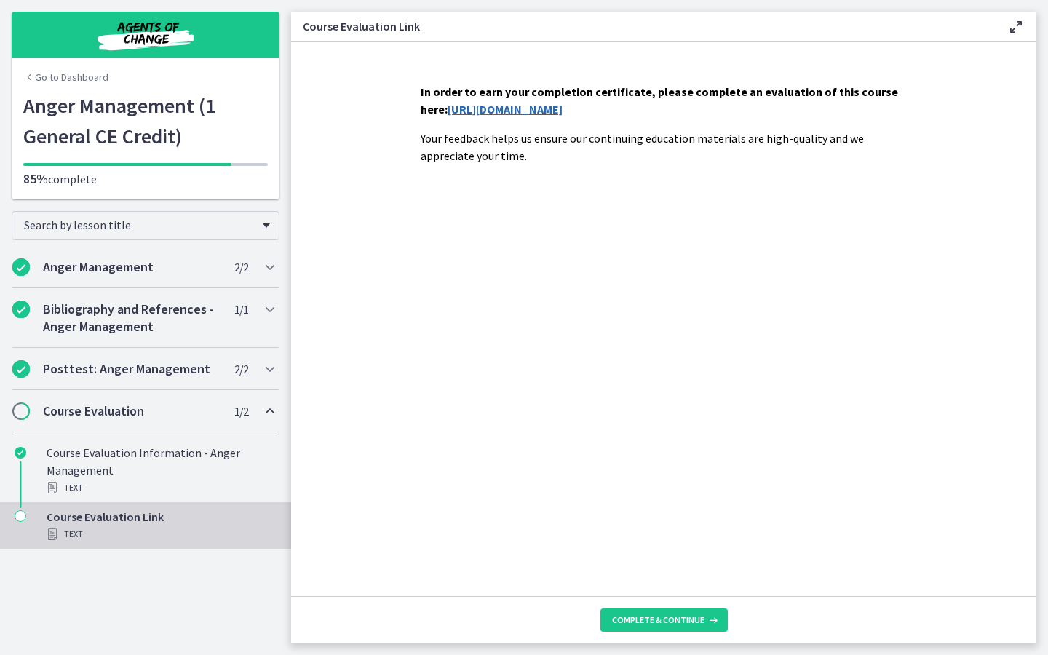
click at [517, 113] on link "[URL][DOMAIN_NAME]" at bounding box center [505, 109] width 115 height 15
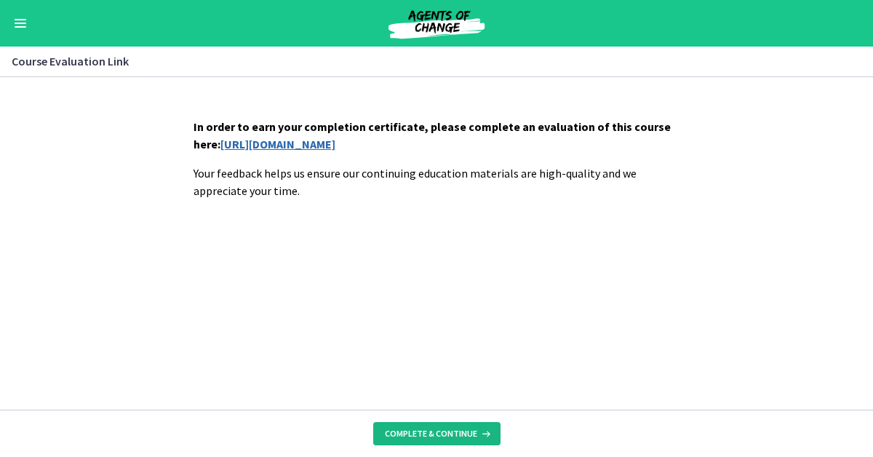
drag, startPoint x: 427, startPoint y: 441, endPoint x: 427, endPoint y: 433, distance: 8.0
click at [427, 440] on button "Complete & continue" at bounding box center [436, 433] width 127 height 23
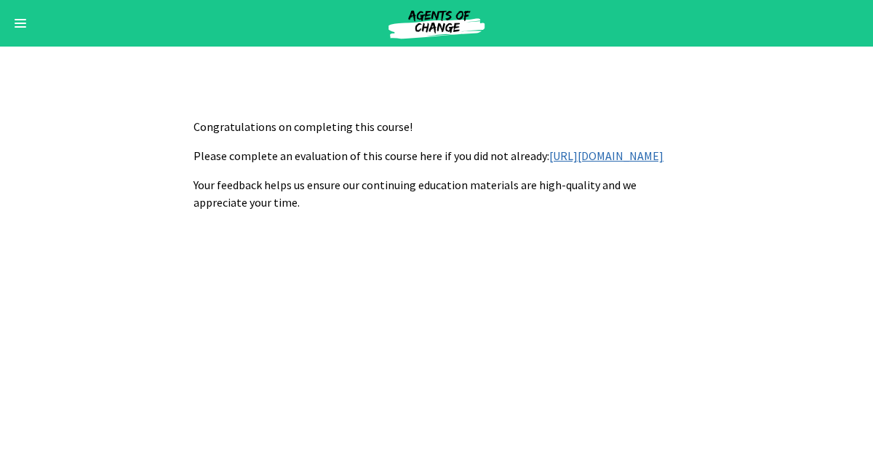
click at [550, 163] on link "[URL][DOMAIN_NAME]" at bounding box center [607, 155] width 114 height 15
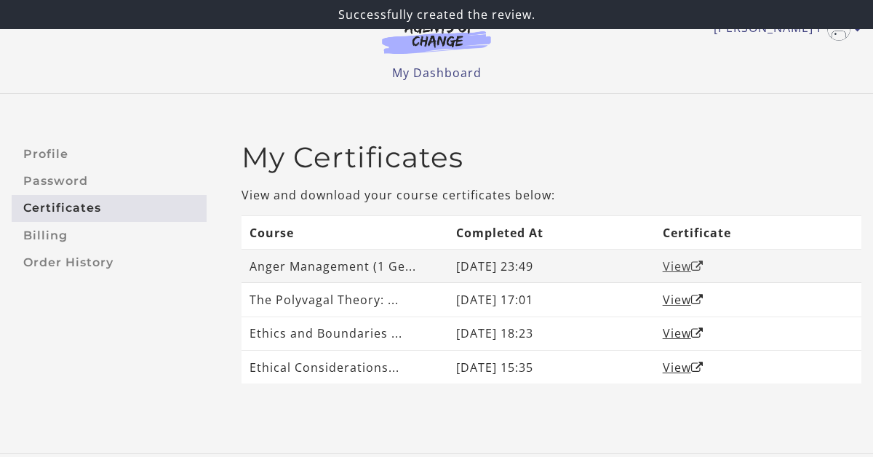
click at [690, 271] on link "View" at bounding box center [683, 266] width 41 height 16
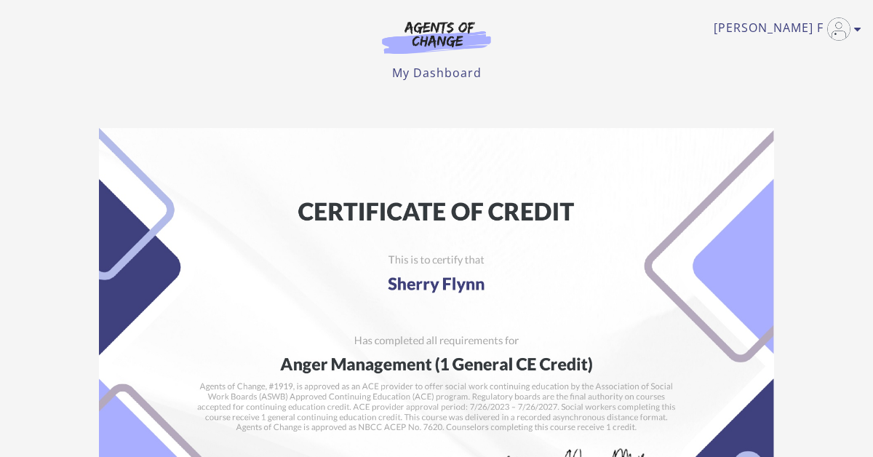
click at [523, 218] on img at bounding box center [436, 366] width 675 height 477
click at [857, 28] on icon "Toggle menu" at bounding box center [858, 29] width 7 height 12
click at [611, 19] on ul "Sherry F My Account Support Sign Out" at bounding box center [437, 28] width 850 height 23
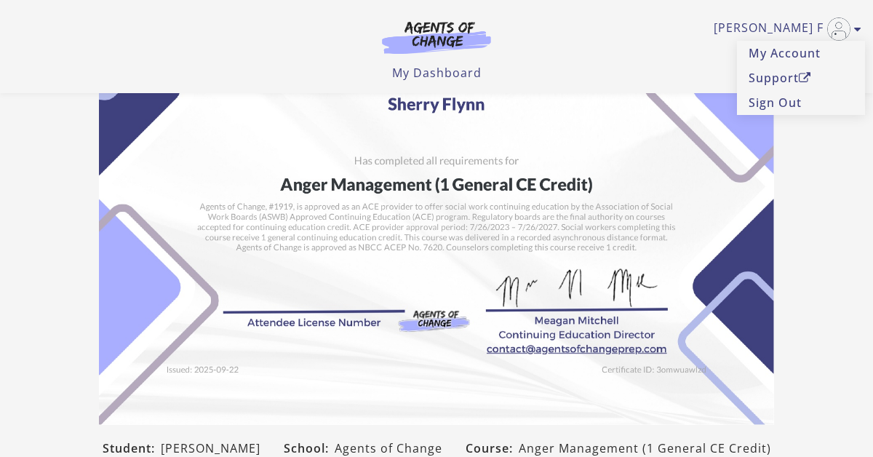
scroll to position [87, 0]
